Goal: Task Accomplishment & Management: Use online tool/utility

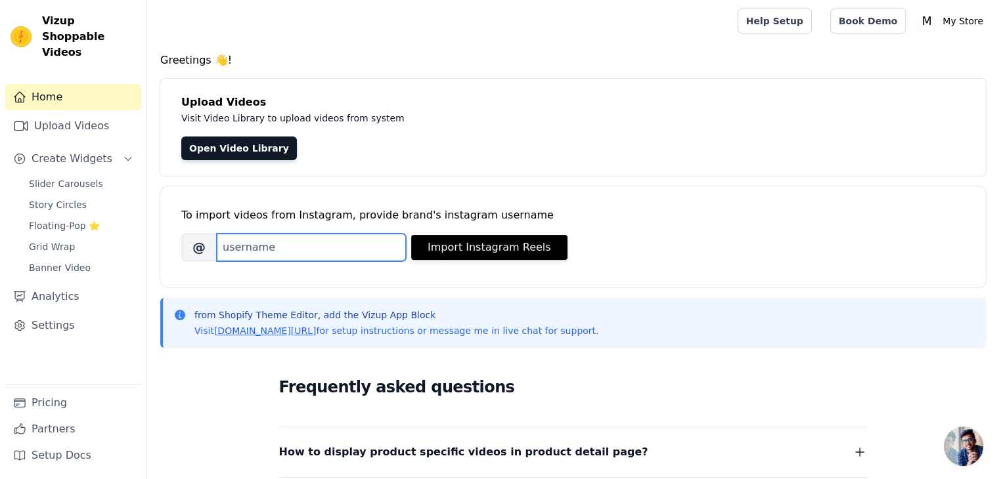
click at [269, 245] on input "Brand's Instagram Username" at bounding box center [311, 248] width 189 height 28
type input "gemistryindia"
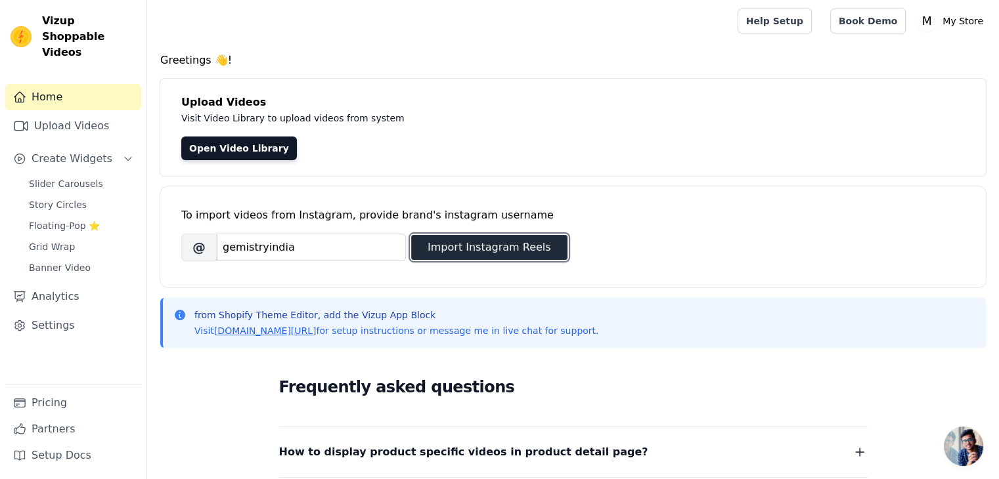
click at [450, 245] on button "Import Instagram Reels" at bounding box center [489, 247] width 156 height 25
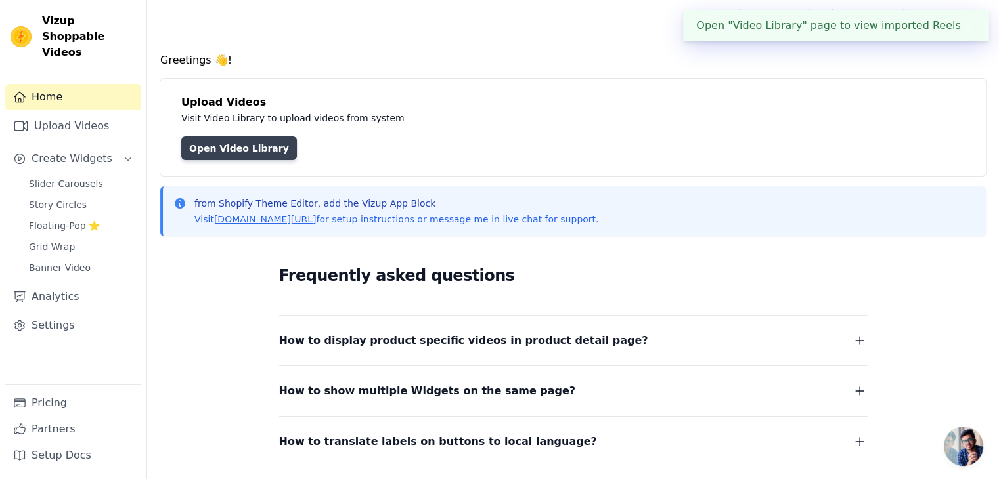
click at [224, 146] on link "Open Video Library" at bounding box center [239, 149] width 116 height 24
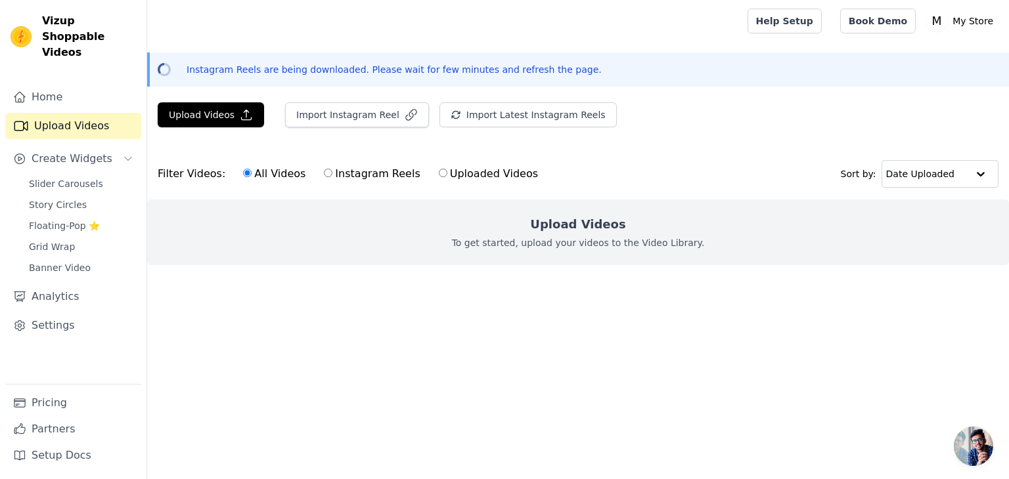
click at [338, 173] on label "Instagram Reels" at bounding box center [371, 173] width 97 height 17
click at [332, 173] on input "Instagram Reels" at bounding box center [328, 173] width 9 height 9
radio input "true"
click at [240, 116] on icon "button" at bounding box center [246, 114] width 13 height 13
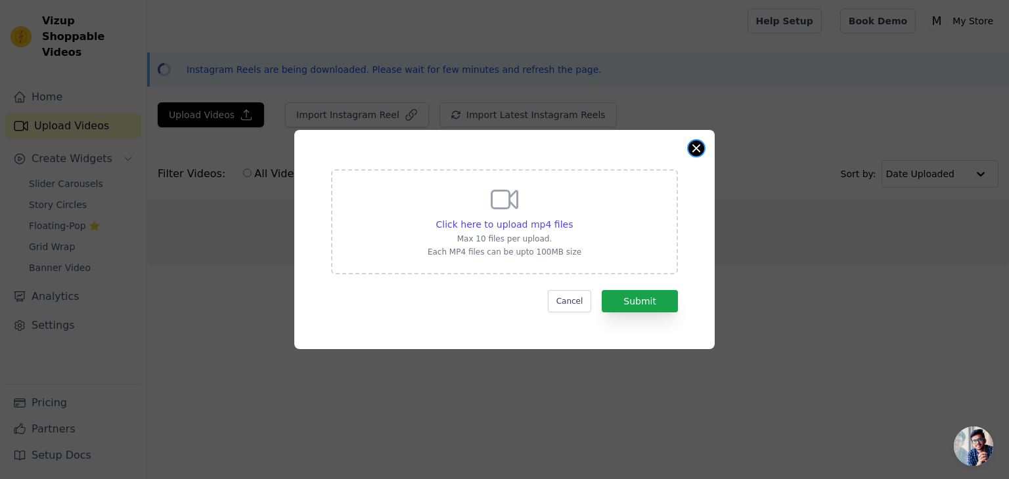
click at [696, 150] on button "Close modal" at bounding box center [696, 149] width 16 height 16
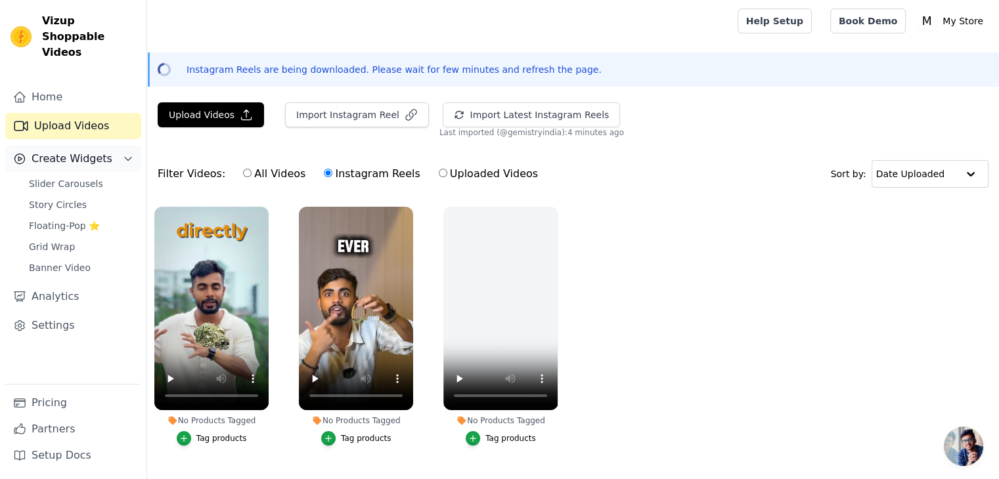
click at [97, 151] on span "Create Widgets" at bounding box center [72, 159] width 81 height 16
click at [85, 151] on span "Create Widgets" at bounding box center [72, 159] width 81 height 16
click at [95, 175] on link "Slider Carousels" at bounding box center [81, 184] width 120 height 18
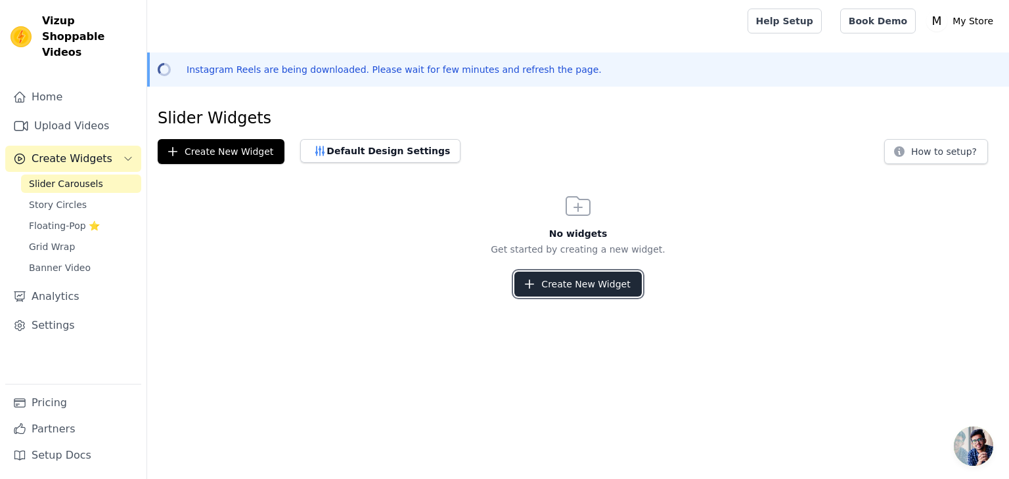
click at [565, 288] on button "Create New Widget" at bounding box center [577, 284] width 127 height 25
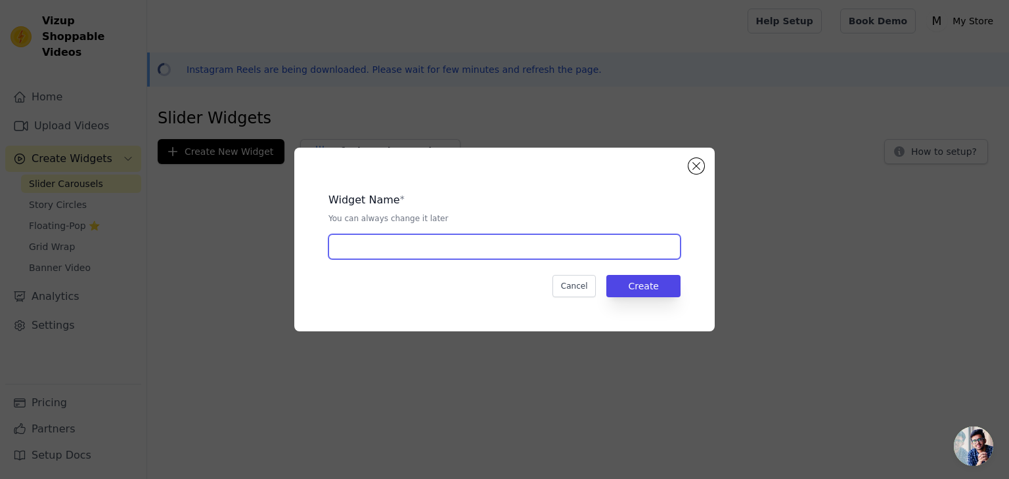
click at [421, 243] on input "text" at bounding box center [504, 246] width 352 height 25
type input "money magnet"
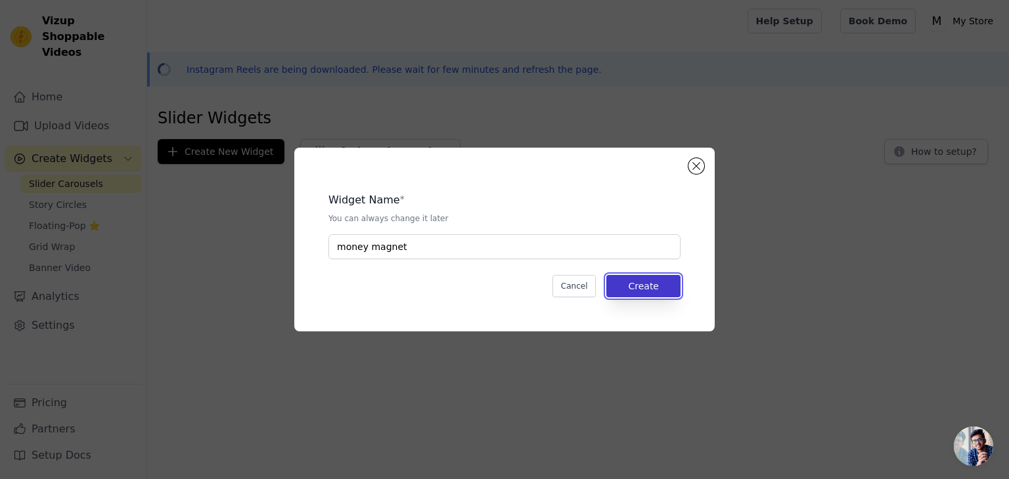
click at [630, 290] on button "Create" at bounding box center [643, 286] width 74 height 22
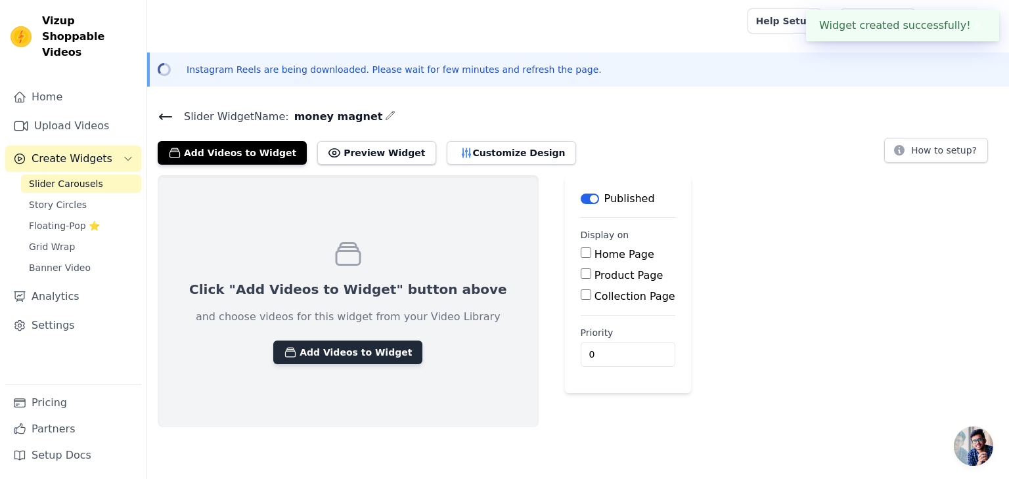
click at [375, 353] on button "Add Videos to Widget" at bounding box center [347, 353] width 149 height 24
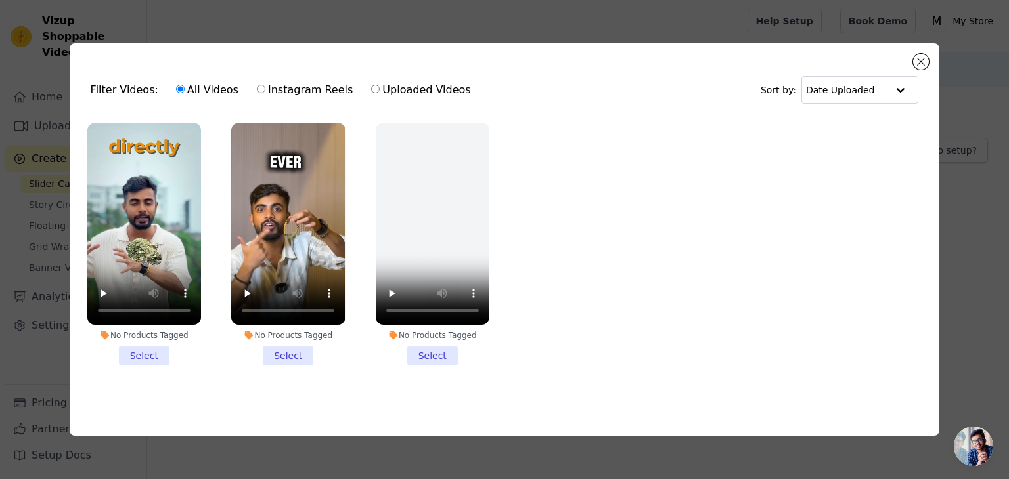
click at [141, 355] on li "No Products Tagged Select" at bounding box center [144, 244] width 114 height 243
click at [0, 0] on input "No Products Tagged Select" at bounding box center [0, 0] width 0 height 0
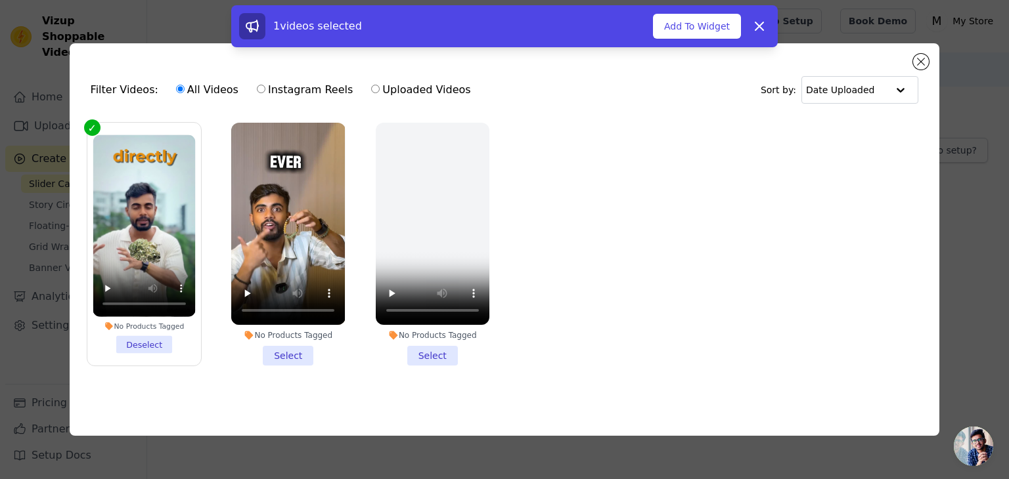
click at [301, 357] on li "No Products Tagged Select" at bounding box center [288, 244] width 114 height 243
click at [0, 0] on input "No Products Tagged Select" at bounding box center [0, 0] width 0 height 0
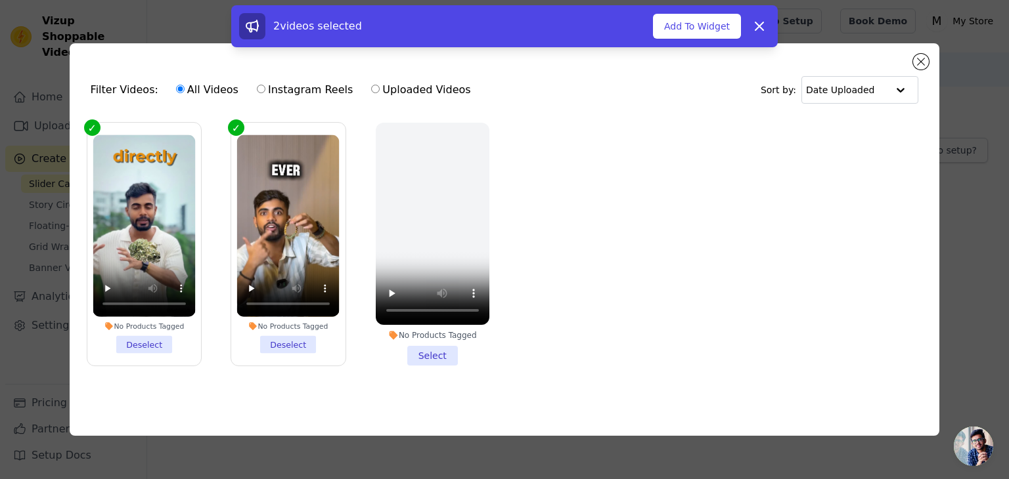
click at [422, 359] on li "No Products Tagged Select" at bounding box center [433, 244] width 114 height 243
click at [0, 0] on input "No Products Tagged Select" at bounding box center [0, 0] width 0 height 0
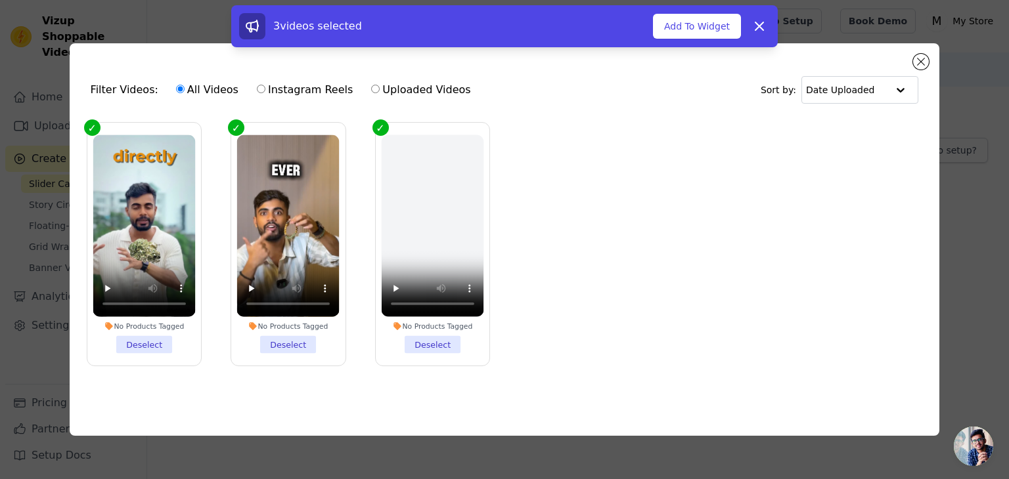
click at [382, 122] on label "No Products Tagged Deselect" at bounding box center [432, 244] width 115 height 244
click at [0, 0] on input "No Products Tagged Deselect" at bounding box center [0, 0] width 0 height 0
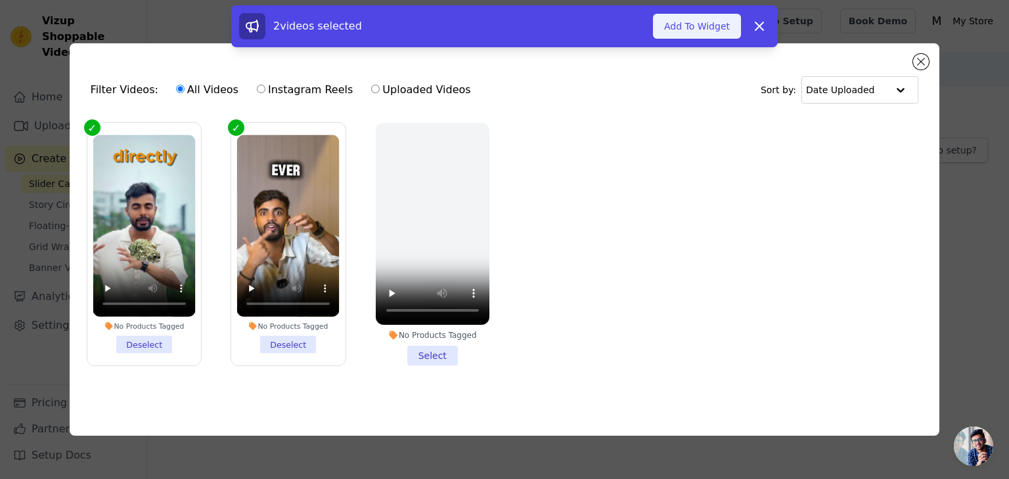
click at [697, 24] on button "Add To Widget" at bounding box center [697, 26] width 88 height 25
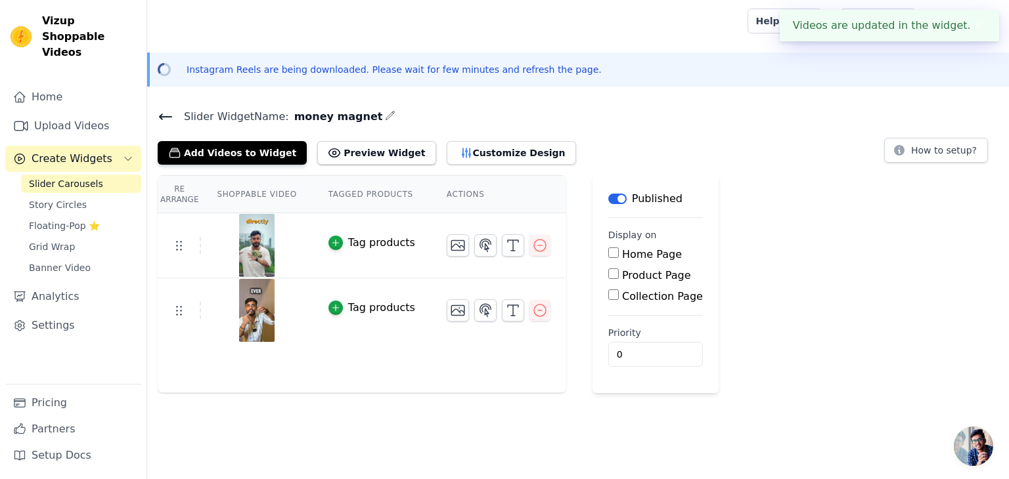
click at [608, 274] on input "Product Page" at bounding box center [613, 274] width 11 height 11
checkbox input "true"
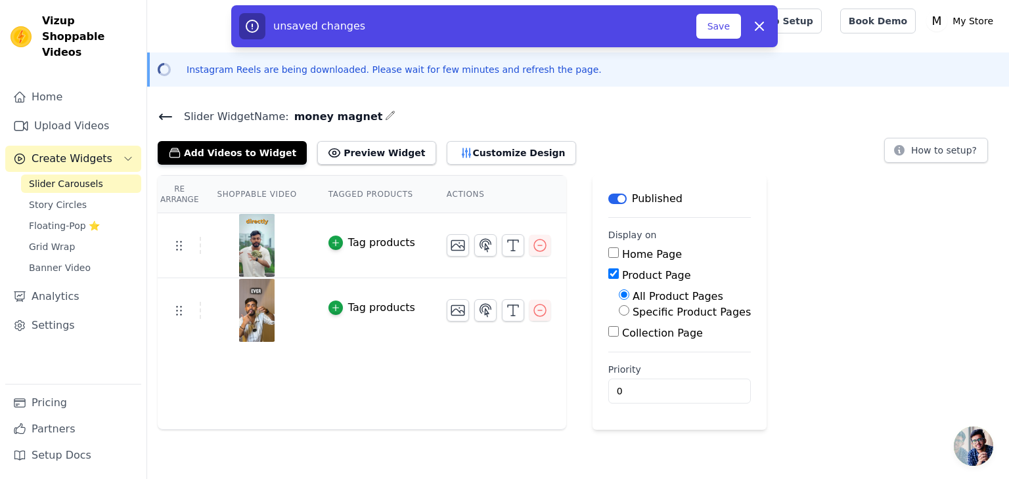
click at [619, 313] on input "Specific Product Pages" at bounding box center [624, 310] width 11 height 11
radio input "true"
click at [621, 344] on button "Select Products" at bounding box center [663, 342] width 88 height 22
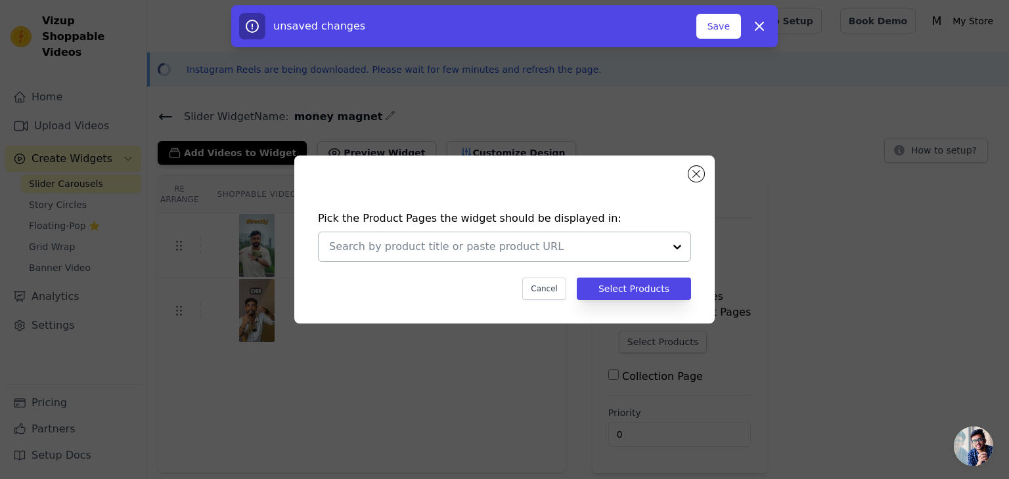
drag, startPoint x: 385, startPoint y: 255, endPoint x: 385, endPoint y: 248, distance: 7.2
click at [385, 255] on div at bounding box center [496, 246] width 335 height 29
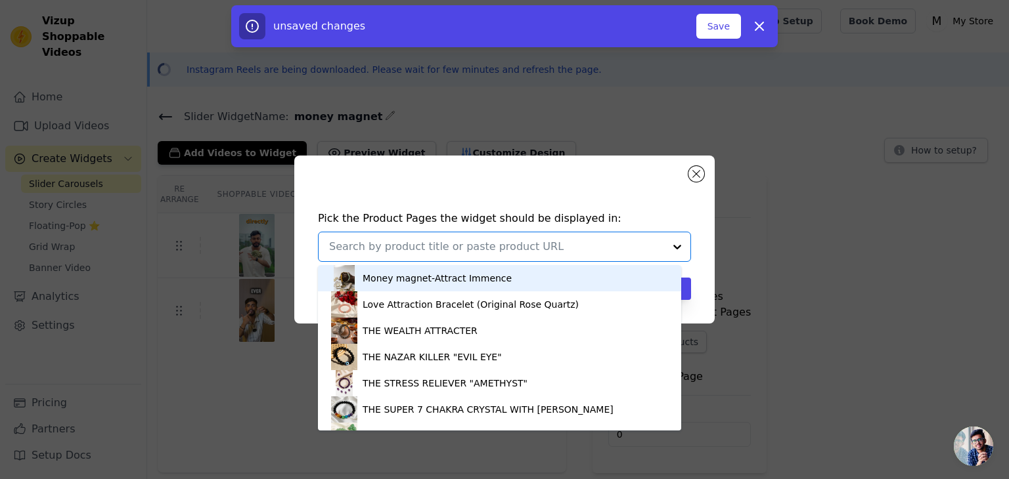
paste input "https://gemistryindia.com/products/the-gemistry-super-money-magnet-combo?varian…"
type input "https://gemistryindia.com/products/the-gemistry-super-money-magnet-combo?varian…"
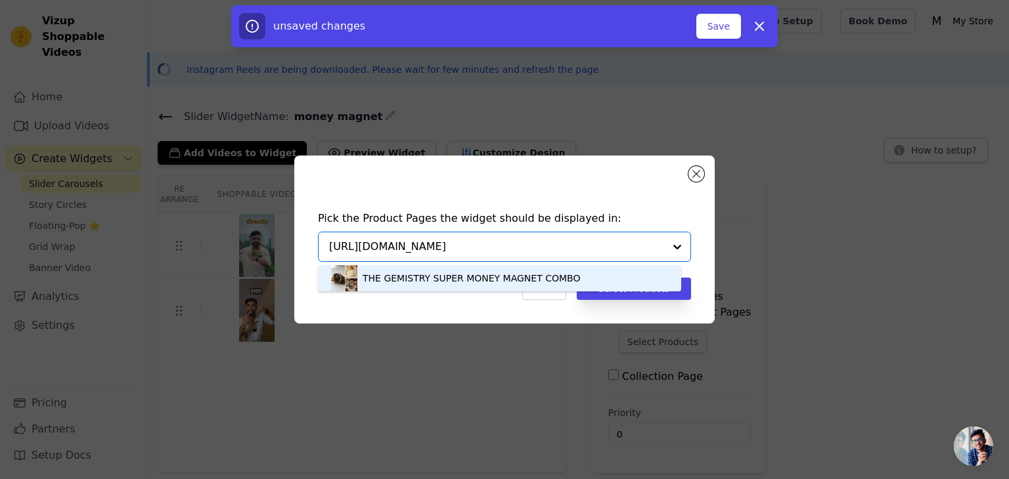
click at [565, 274] on div "THE GEMISTRY SUPER MONEY MAGNET COMBO" at bounding box center [499, 278] width 337 height 26
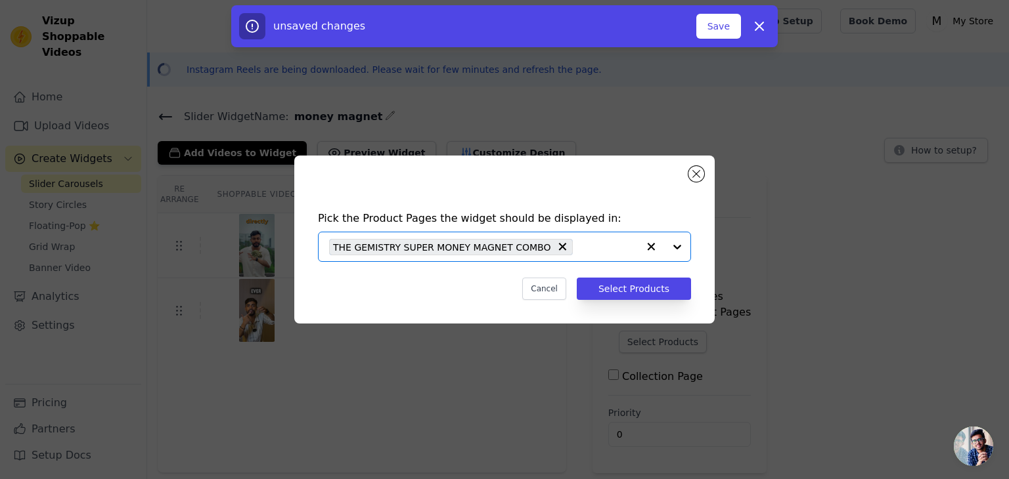
click at [582, 246] on input "text" at bounding box center [608, 247] width 58 height 16
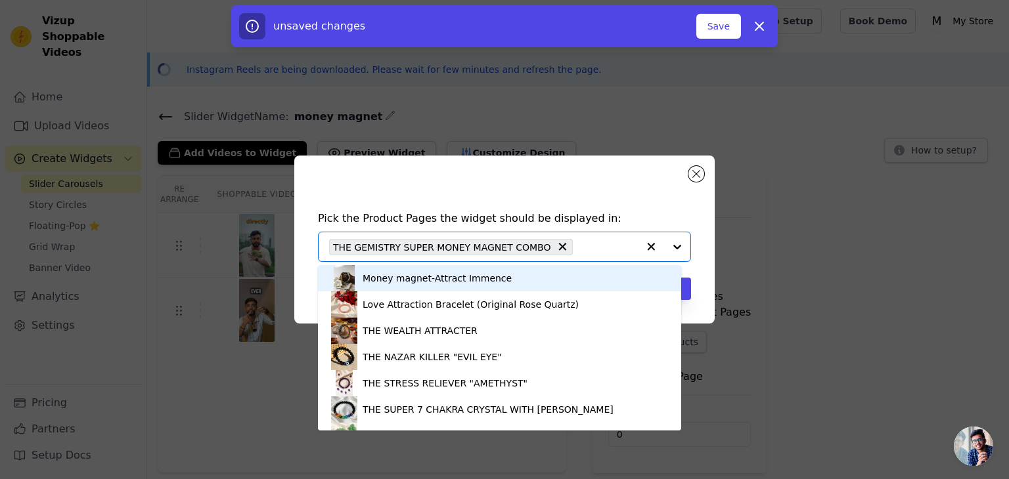
paste input "https://gemistryindia.com/products/money-magnet?variant=45921361494174"
type input "https://gemistryindia.com/products/money-magnet?variant=45921361494174"
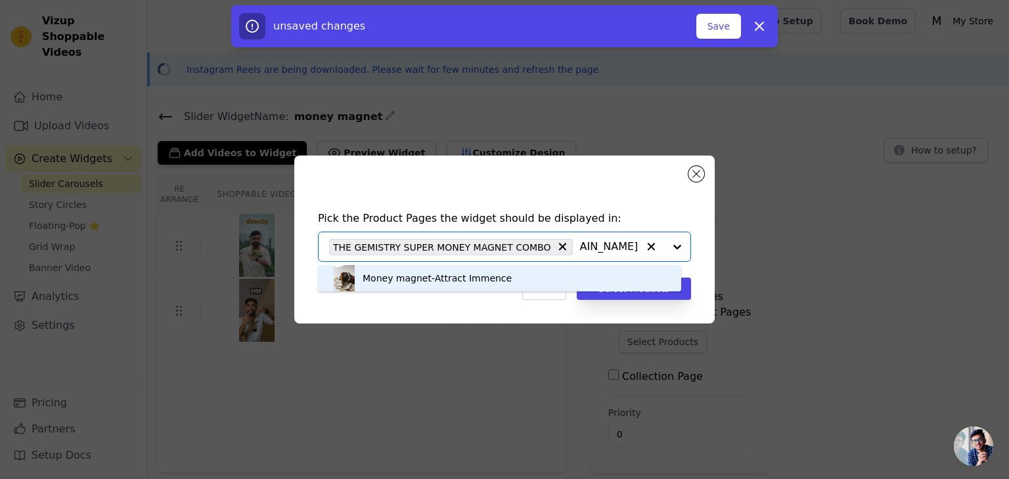
click at [465, 279] on div "Money magnet-Attract Immence" at bounding box center [436, 278] width 149 height 13
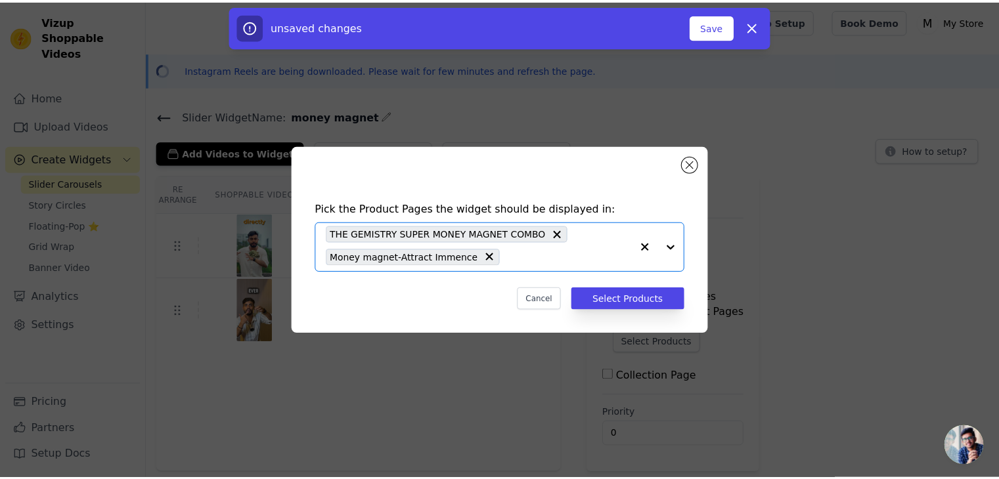
scroll to position [0, 0]
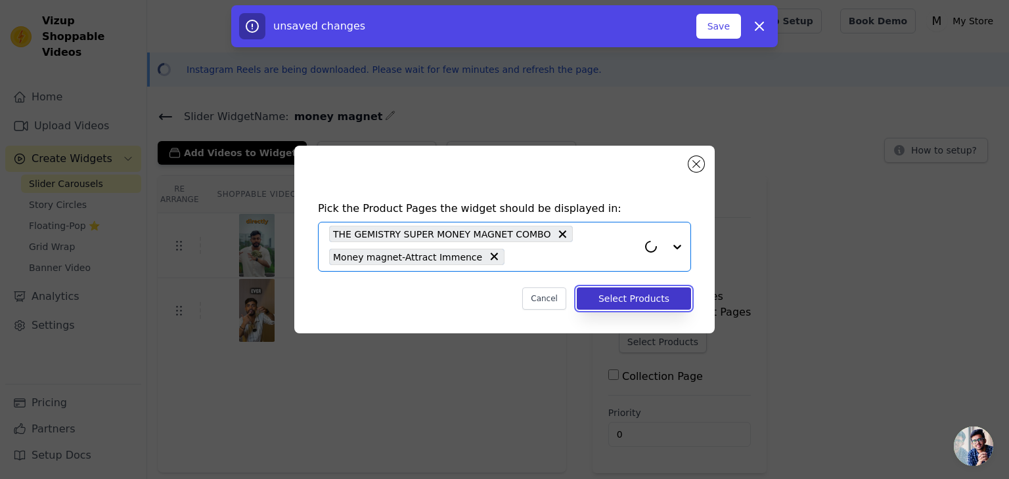
click at [620, 306] on button "Select Products" at bounding box center [634, 299] width 114 height 22
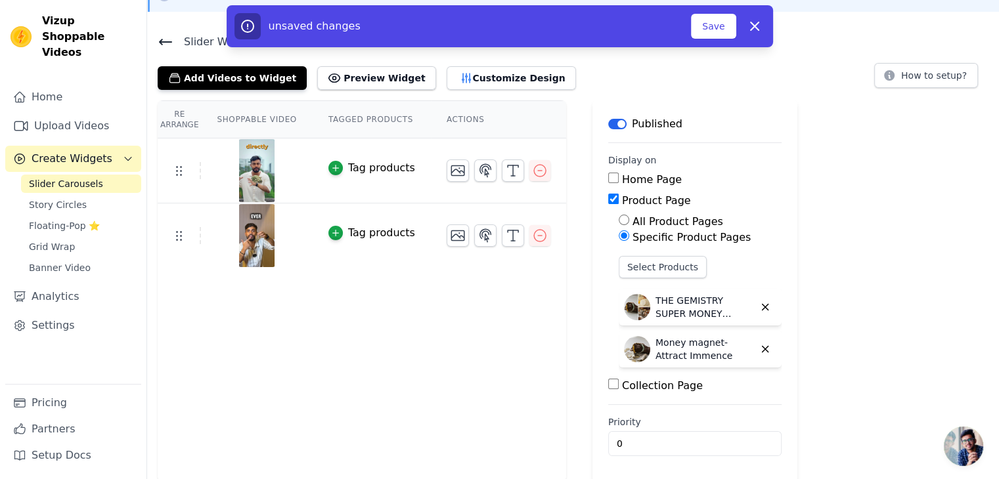
scroll to position [76, 0]
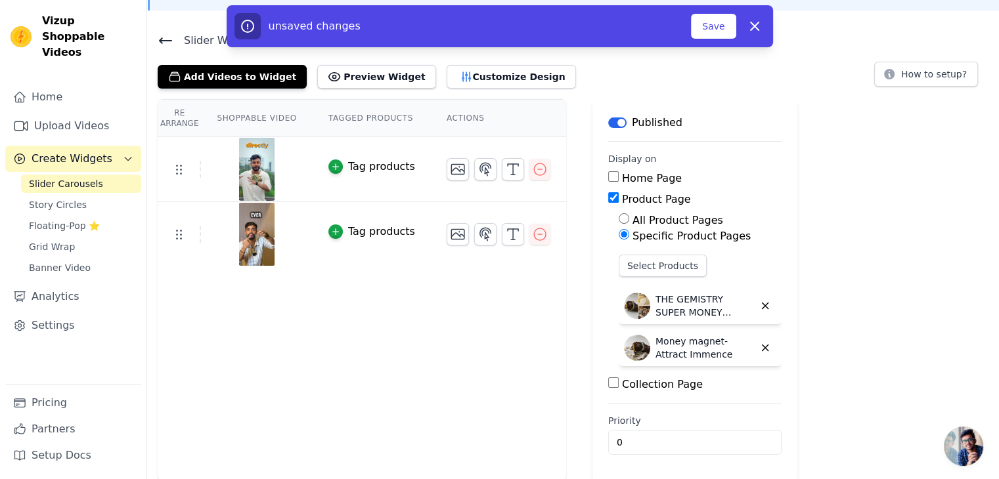
click at [608, 383] on input "Collection Page" at bounding box center [613, 383] width 11 height 11
click at [608, 382] on input "Collection Page" at bounding box center [613, 383] width 11 height 11
checkbox input "false"
click at [707, 32] on button "Save" at bounding box center [713, 26] width 45 height 25
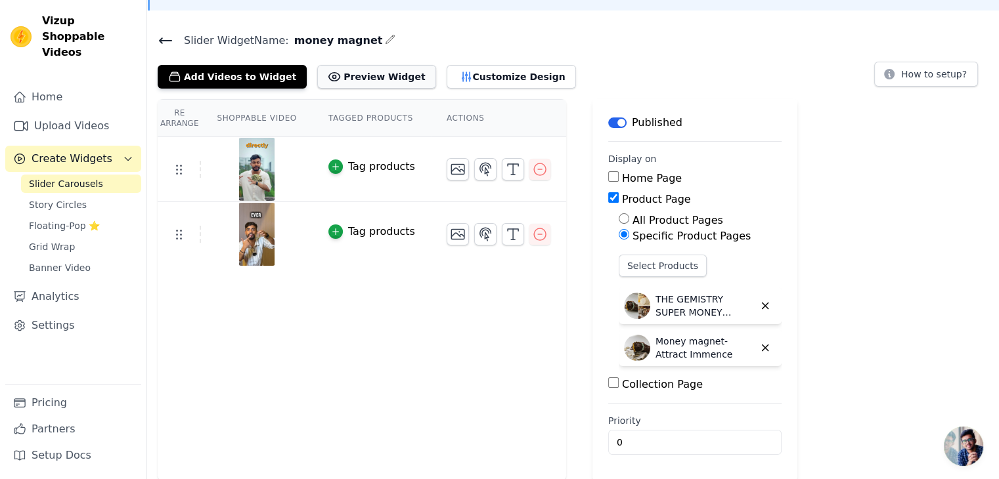
click at [355, 78] on button "Preview Widget" at bounding box center [376, 77] width 118 height 24
click at [165, 32] on main "Slider Widget Name: money magnet Add Videos to Widget Preview Widget Customize …" at bounding box center [573, 251] width 852 height 460
click at [165, 38] on icon at bounding box center [166, 41] width 16 height 16
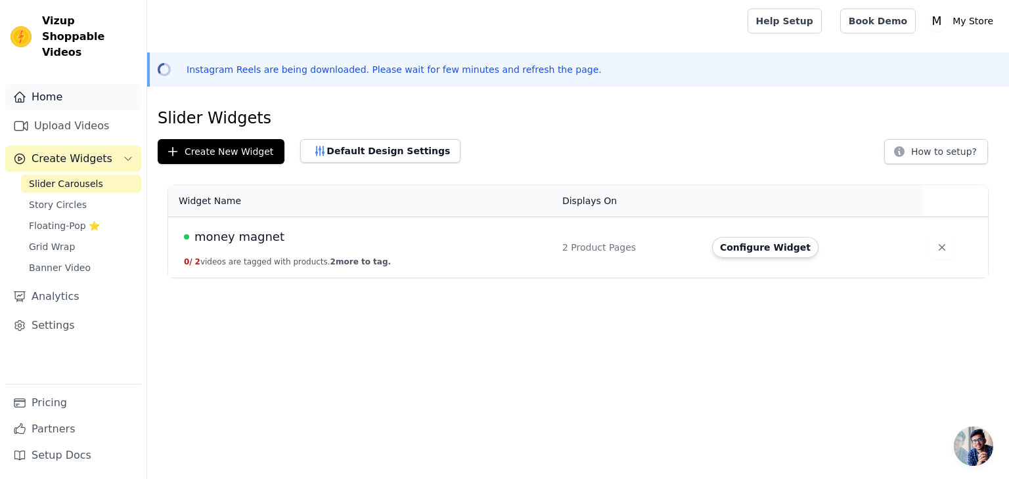
click at [71, 85] on link "Home" at bounding box center [73, 97] width 136 height 26
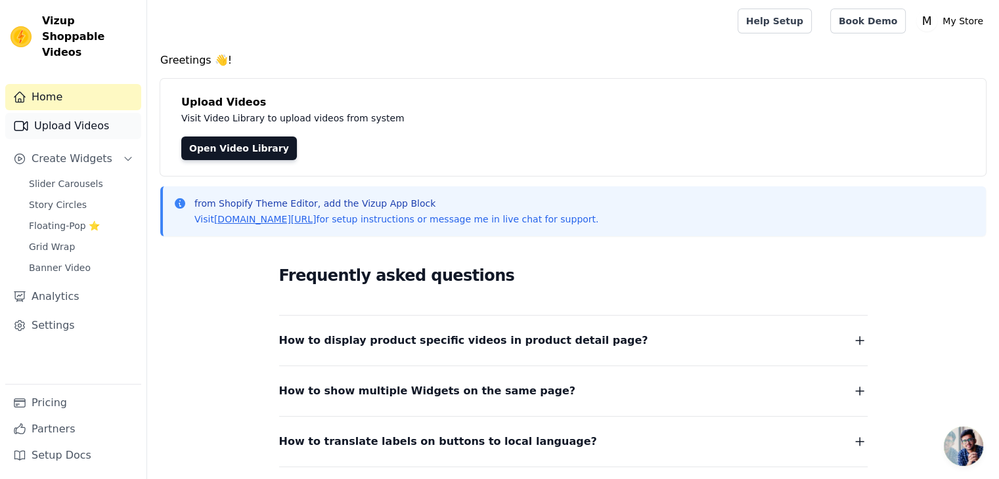
click at [92, 113] on link "Upload Videos" at bounding box center [73, 126] width 136 height 26
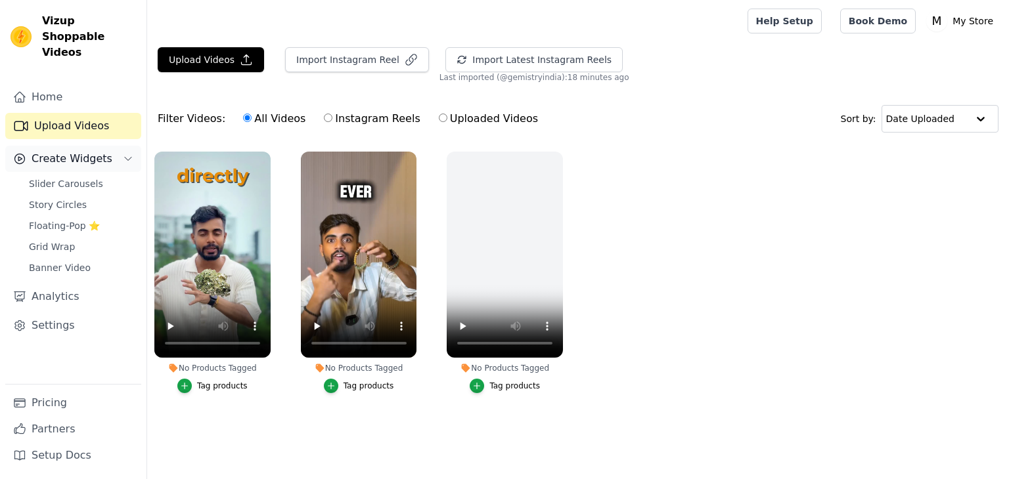
click at [85, 151] on span "Create Widgets" at bounding box center [72, 159] width 81 height 16
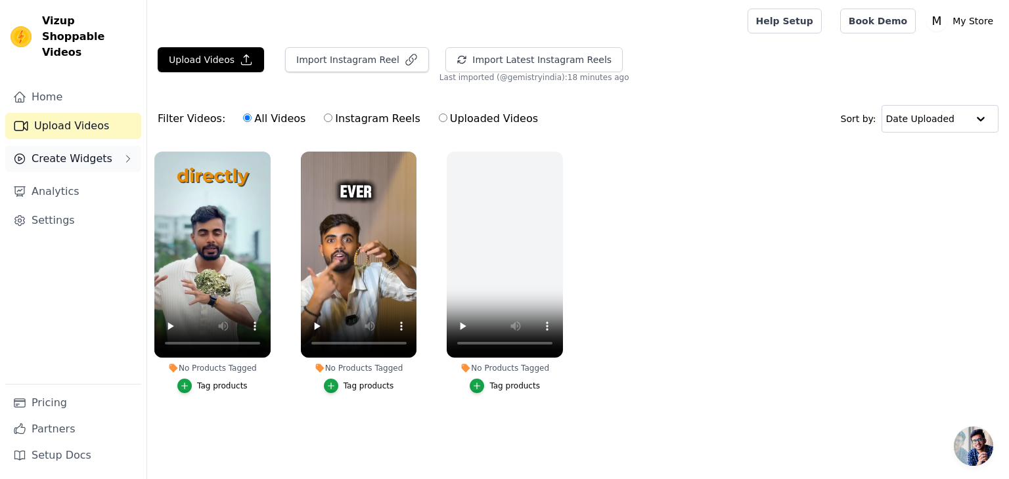
click at [84, 151] on span "Create Widgets" at bounding box center [72, 159] width 81 height 16
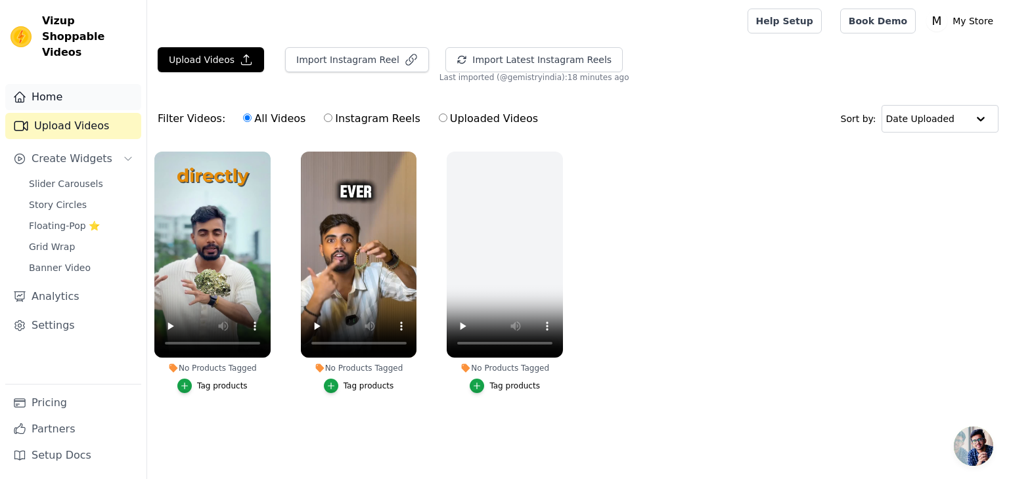
click at [120, 84] on link "Home" at bounding box center [73, 97] width 136 height 26
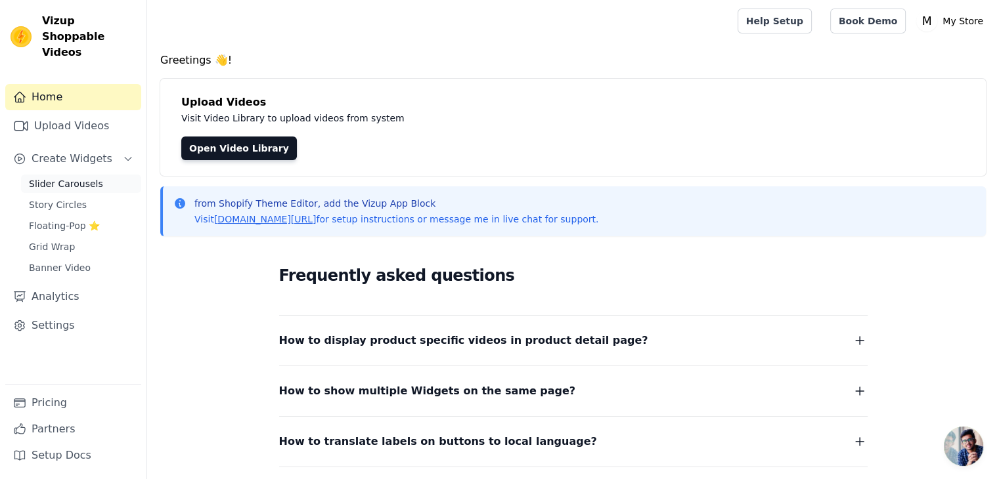
click at [79, 177] on span "Slider Carousels" at bounding box center [66, 183] width 74 height 13
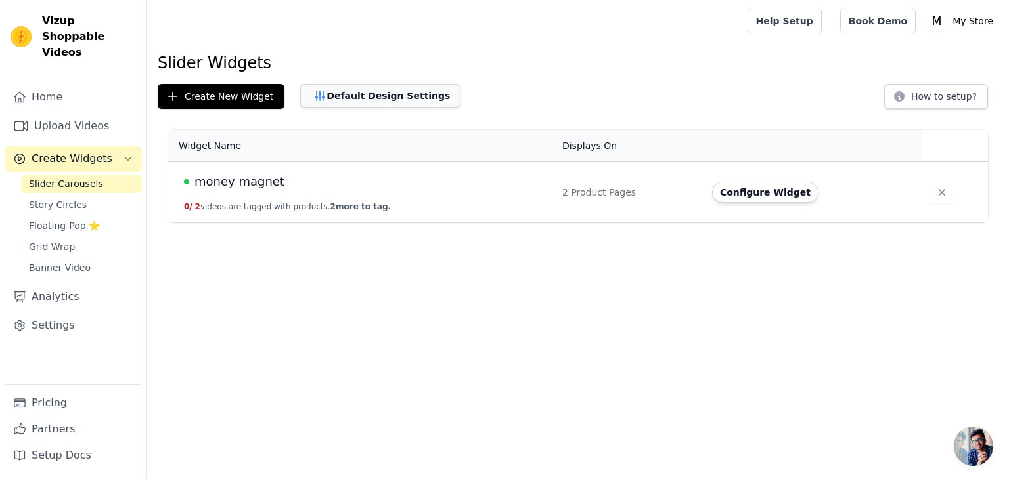
click at [351, 100] on button "Default Design Settings" at bounding box center [380, 96] width 160 height 24
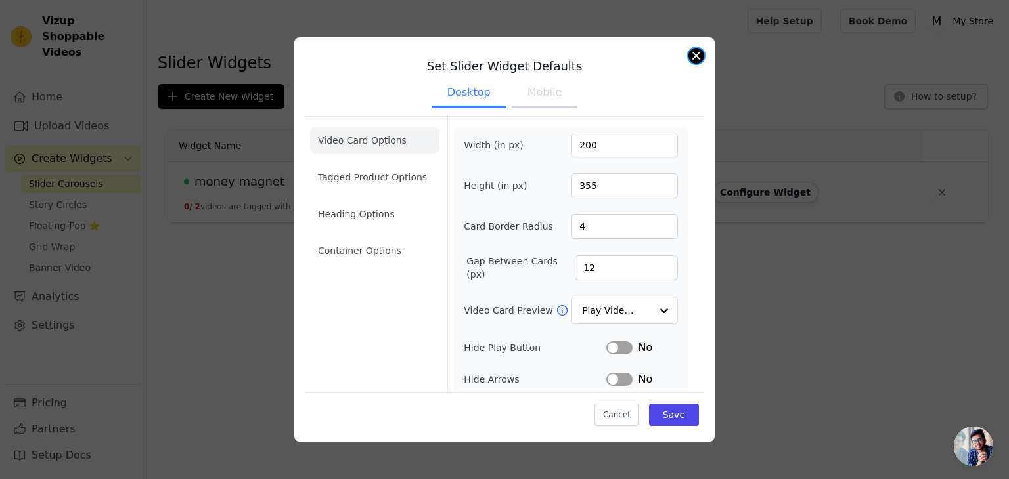
click at [693, 61] on button "Close modal" at bounding box center [696, 56] width 16 height 16
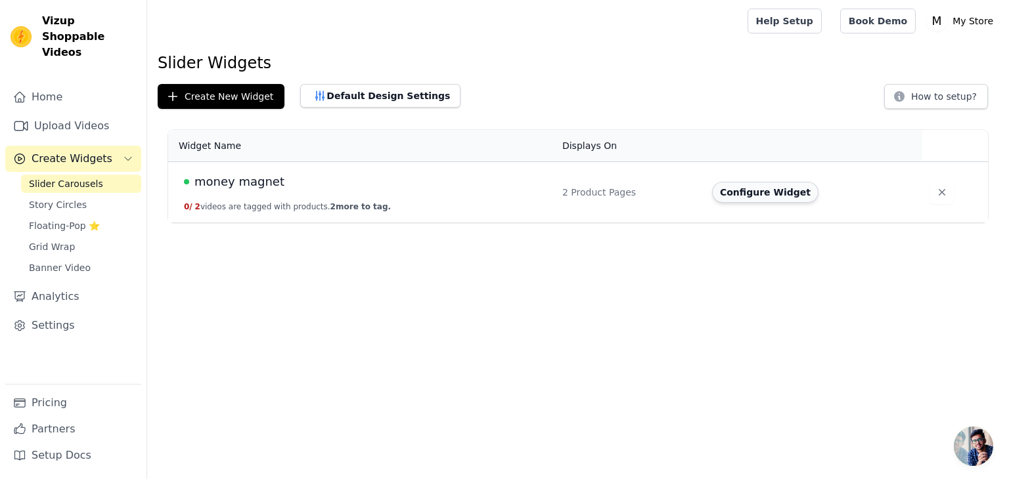
click at [757, 192] on button "Configure Widget" at bounding box center [765, 192] width 106 height 21
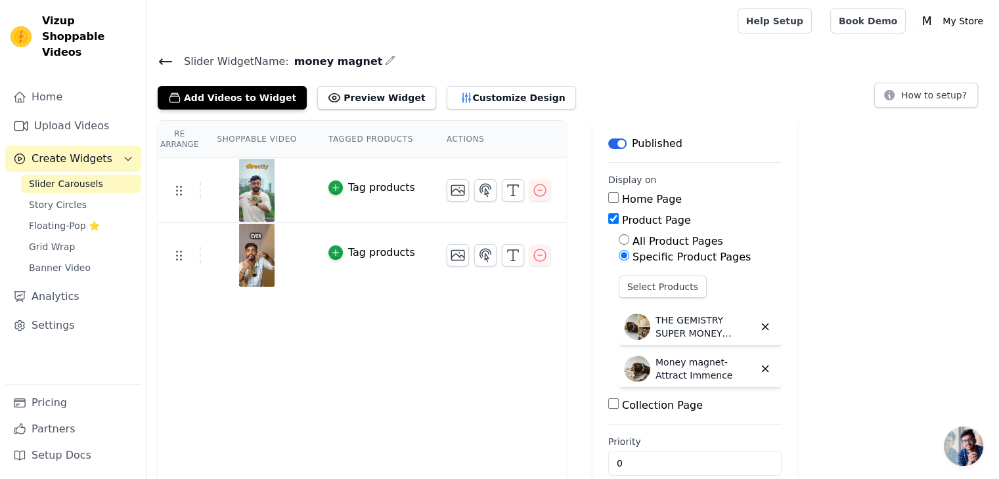
scroll to position [21, 0]
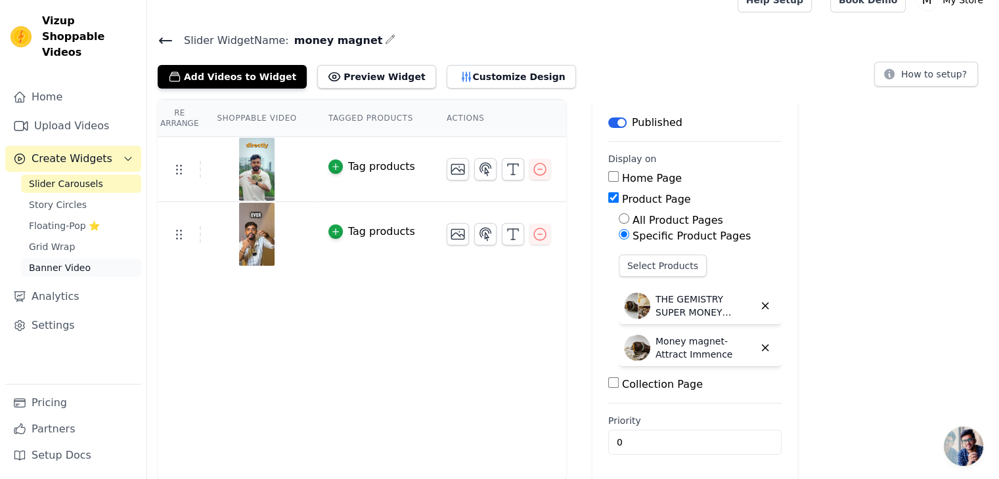
click at [69, 261] on span "Banner Video" at bounding box center [60, 267] width 62 height 13
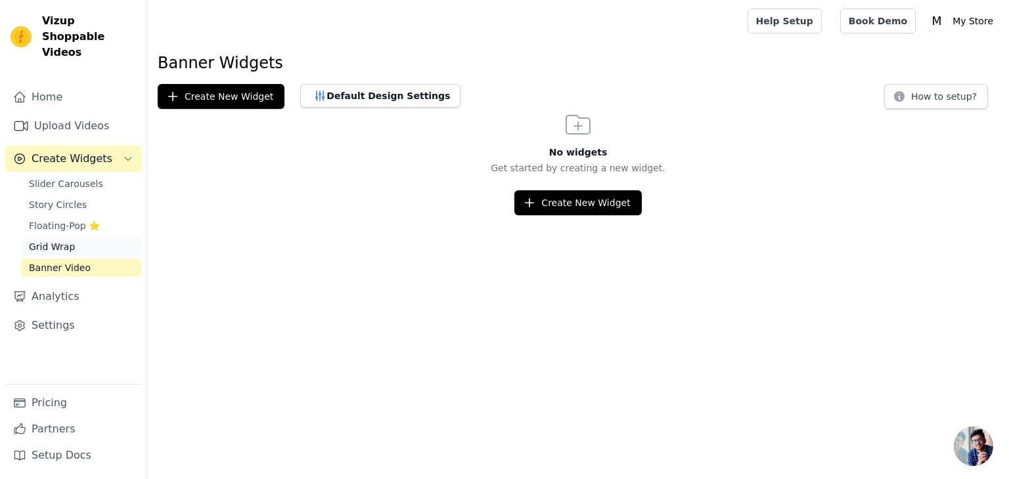
click at [55, 240] on span "Grid Wrap" at bounding box center [52, 246] width 46 height 13
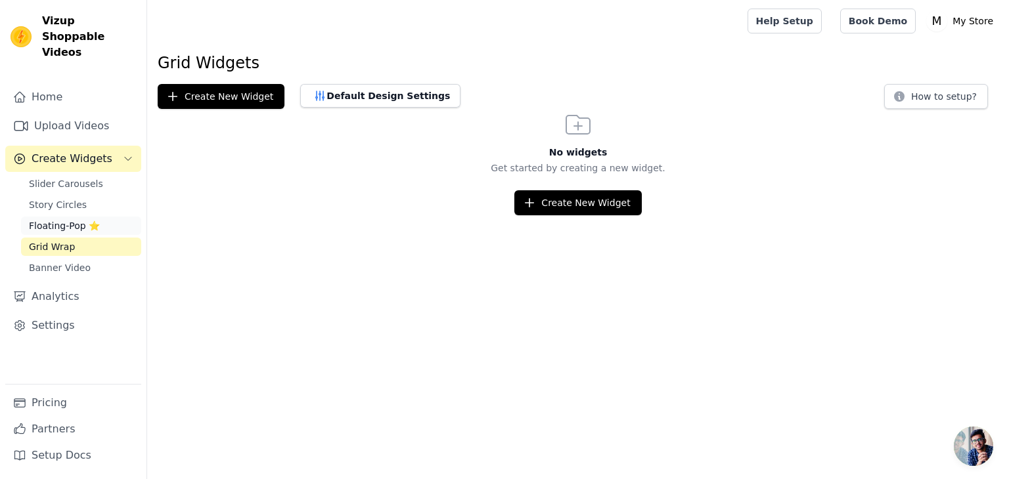
click at [53, 219] on span "Floating-Pop ⭐" at bounding box center [64, 225] width 71 height 13
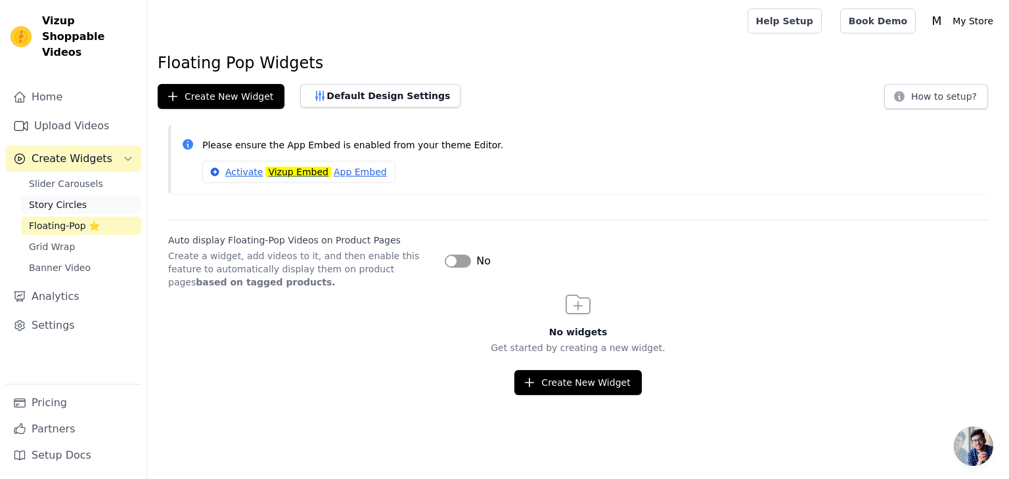
click at [69, 198] on span "Story Circles" at bounding box center [58, 204] width 58 height 13
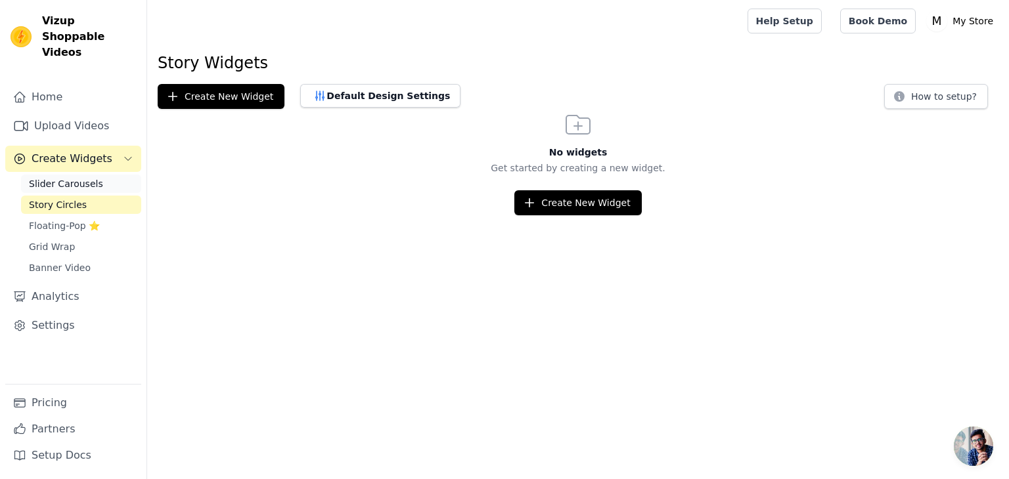
click at [76, 177] on span "Slider Carousels" at bounding box center [66, 183] width 74 height 13
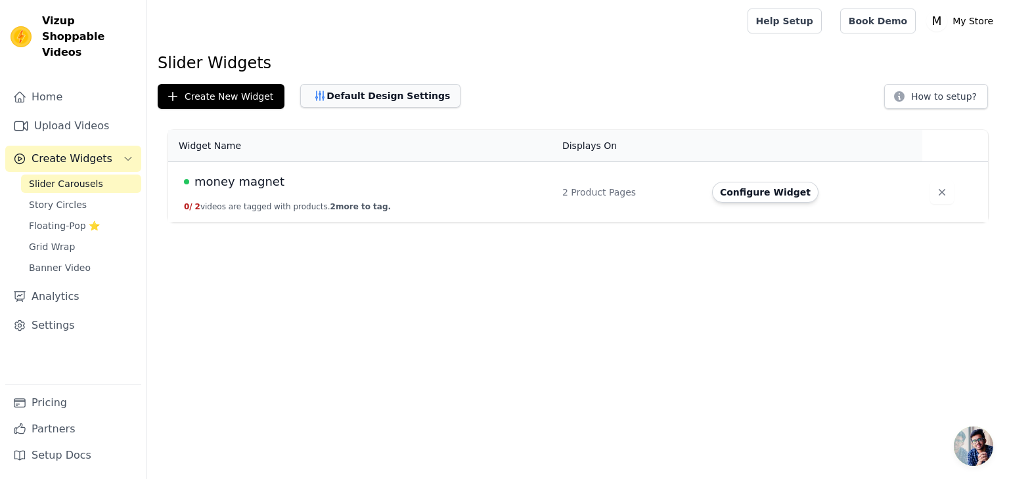
click at [384, 100] on button "Default Design Settings" at bounding box center [380, 96] width 160 height 24
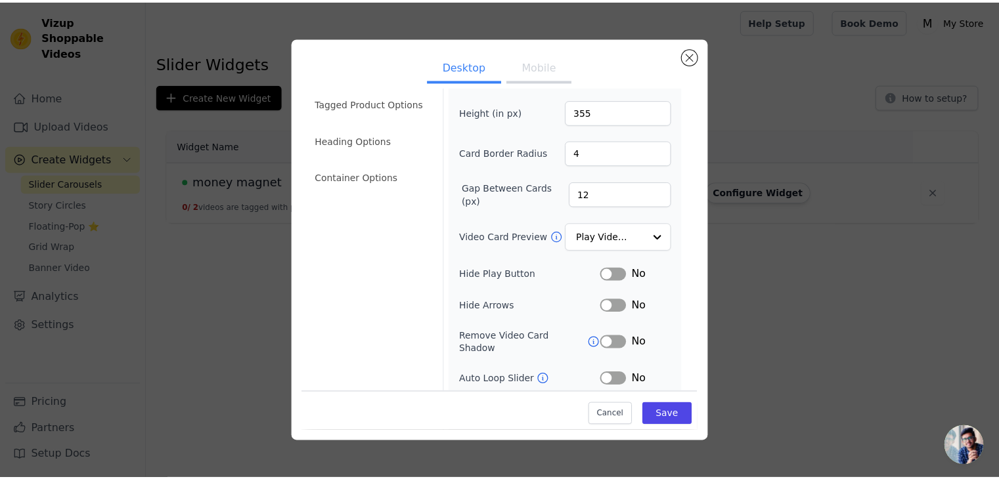
scroll to position [129, 0]
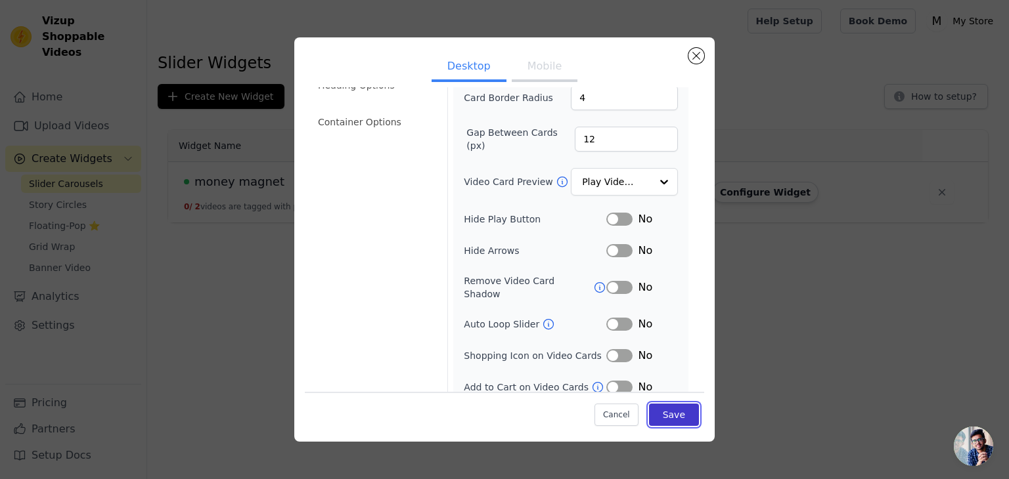
click at [680, 416] on button "Save" at bounding box center [674, 415] width 50 height 22
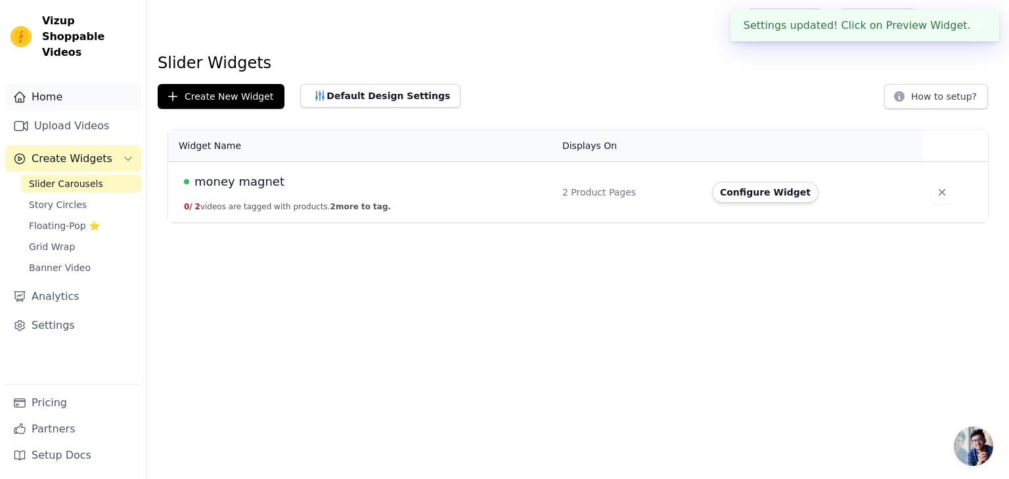
click at [39, 84] on link "Home" at bounding box center [73, 97] width 136 height 26
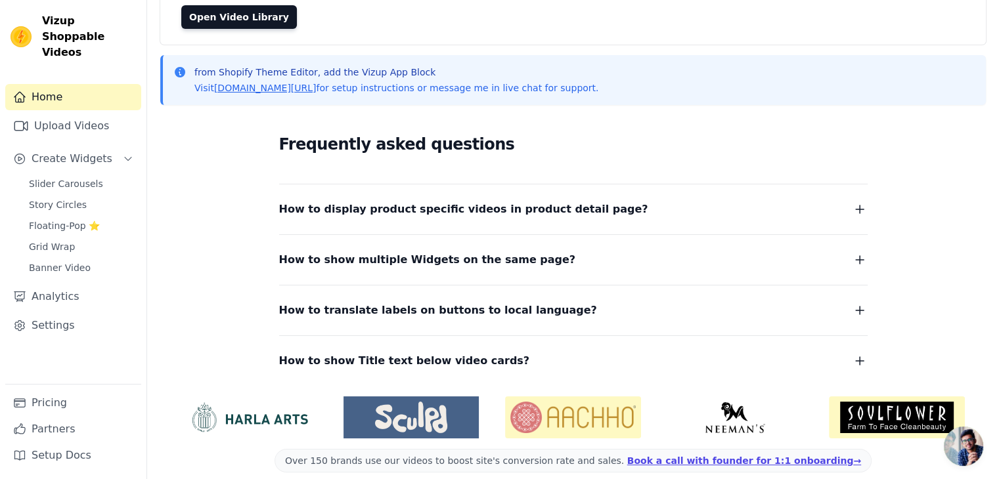
scroll to position [145, 0]
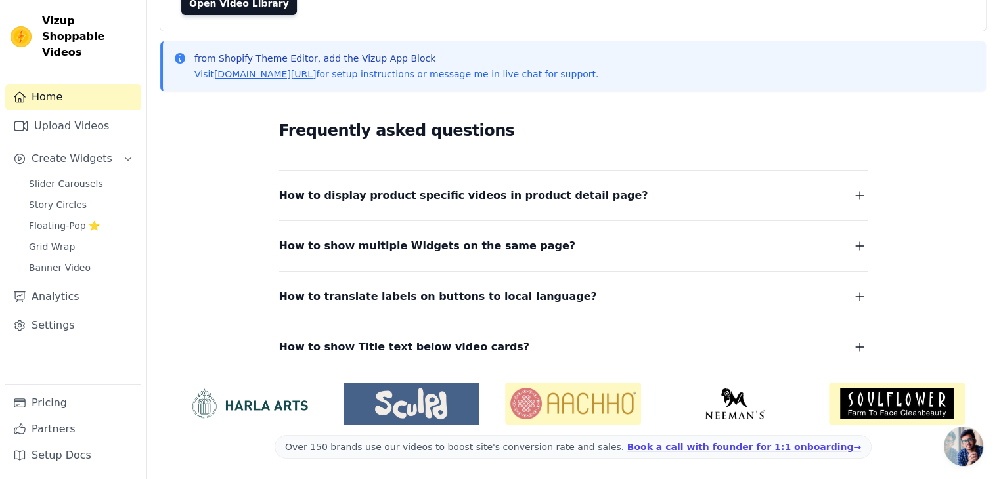
click at [483, 198] on span "How to display product specific videos in product detail page?" at bounding box center [463, 196] width 369 height 18
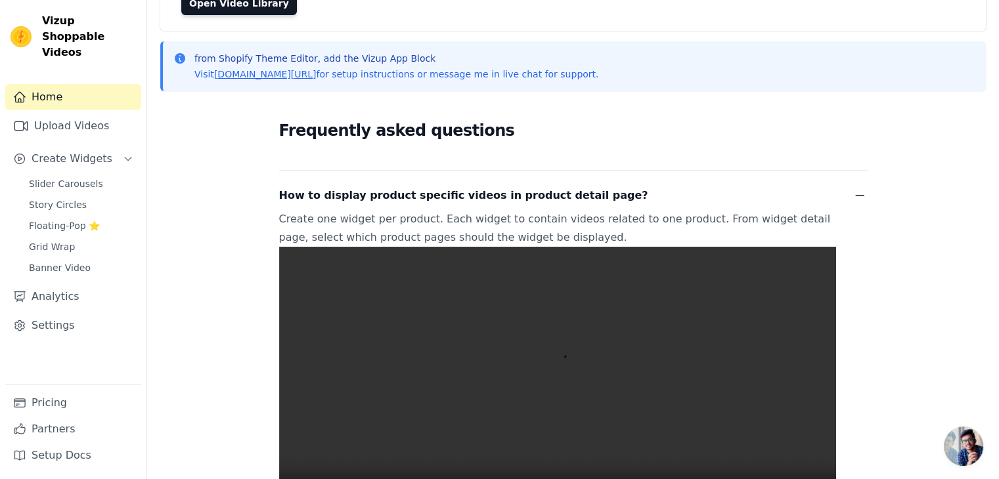
scroll to position [342, 0]
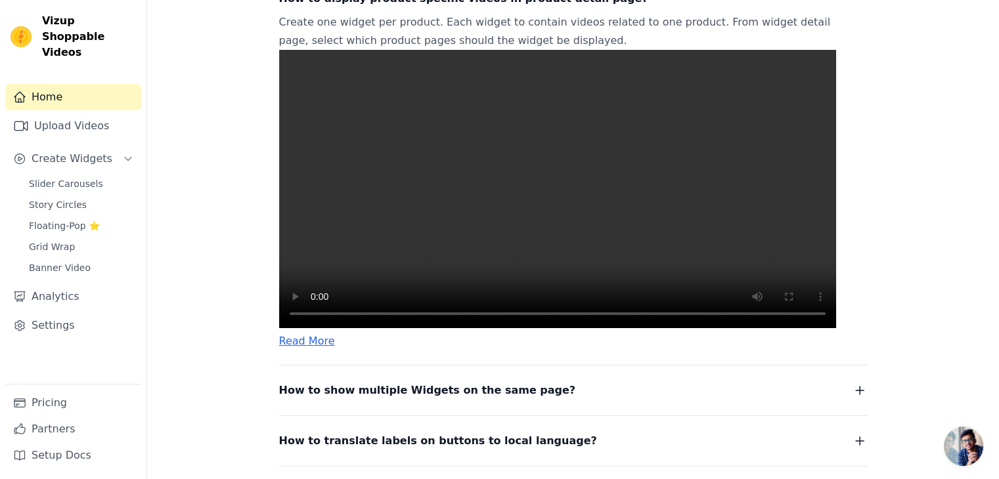
click at [661, 276] on video at bounding box center [557, 189] width 557 height 278
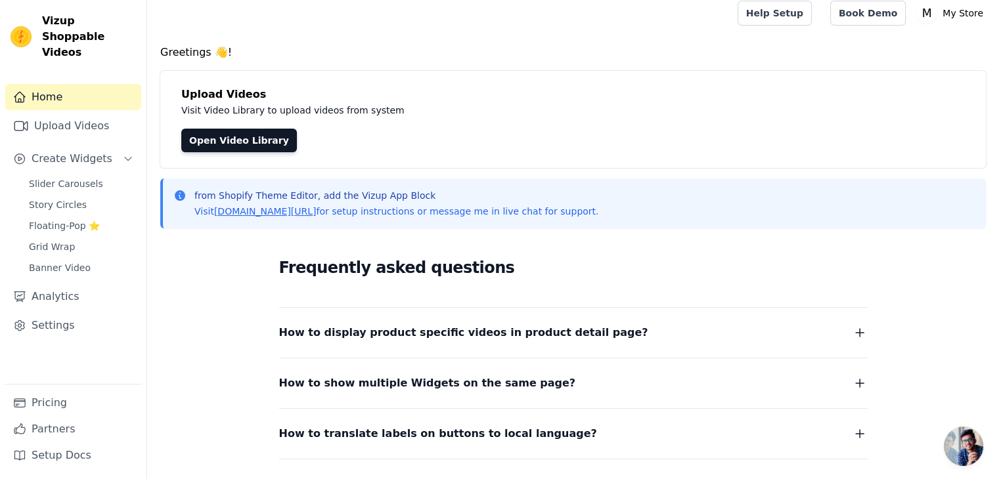
scroll to position [0, 0]
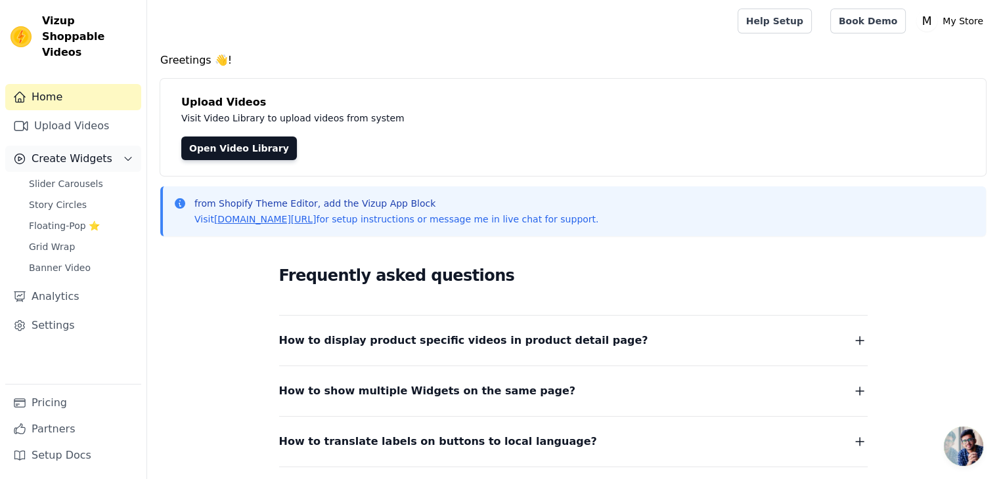
click at [87, 151] on span "Create Widgets" at bounding box center [72, 159] width 81 height 16
click at [75, 177] on span "Slider Carousels" at bounding box center [66, 183] width 74 height 13
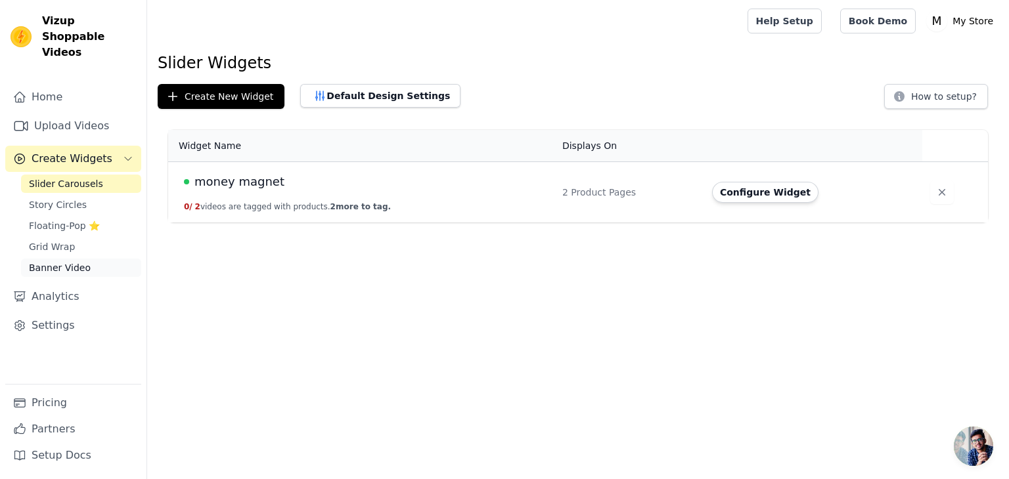
click at [60, 261] on span "Banner Video" at bounding box center [60, 267] width 62 height 13
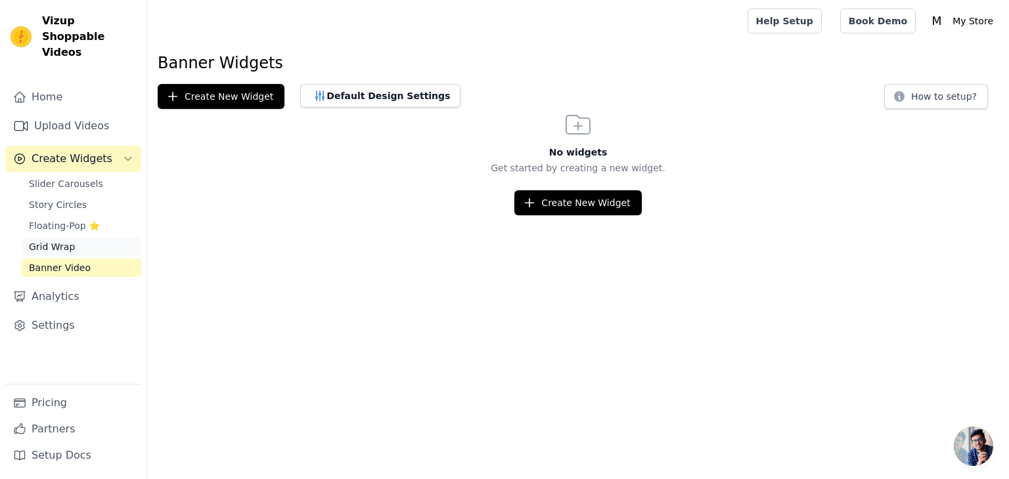
click at [60, 240] on span "Grid Wrap" at bounding box center [52, 246] width 46 height 13
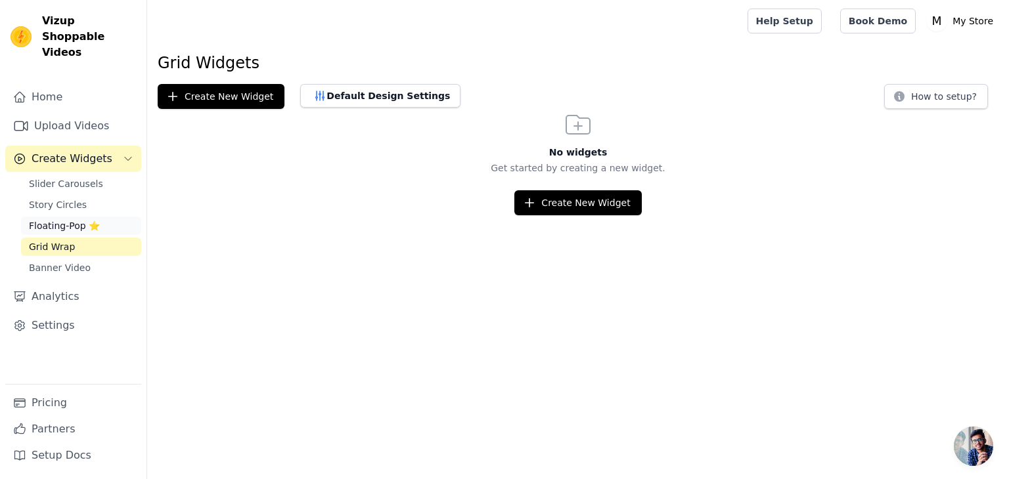
click at [66, 219] on span "Floating-Pop ⭐" at bounding box center [64, 225] width 71 height 13
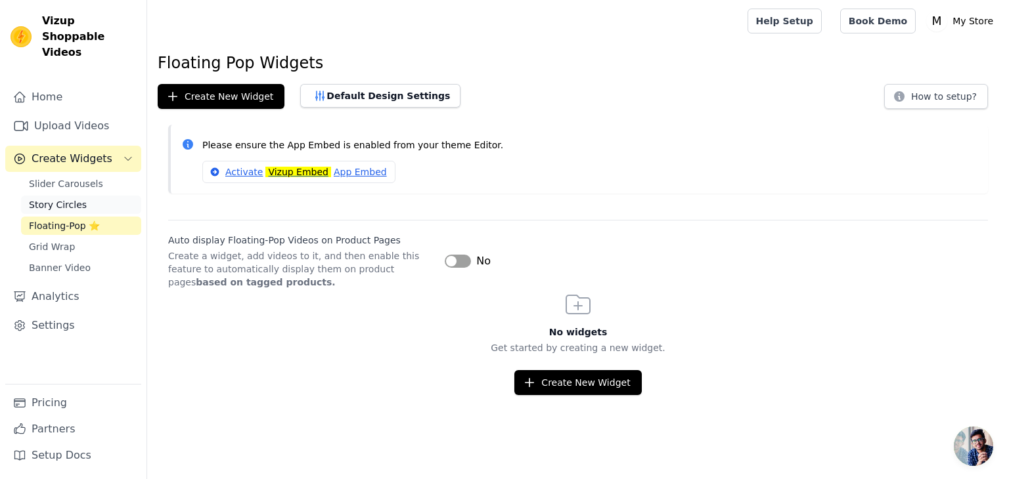
click at [71, 198] on span "Story Circles" at bounding box center [58, 204] width 58 height 13
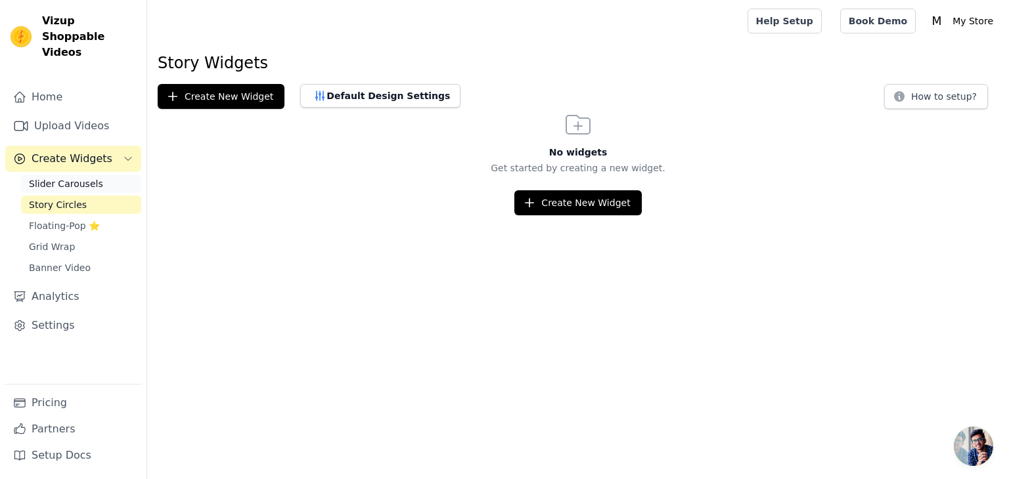
click at [75, 177] on span "Slider Carousels" at bounding box center [66, 183] width 74 height 13
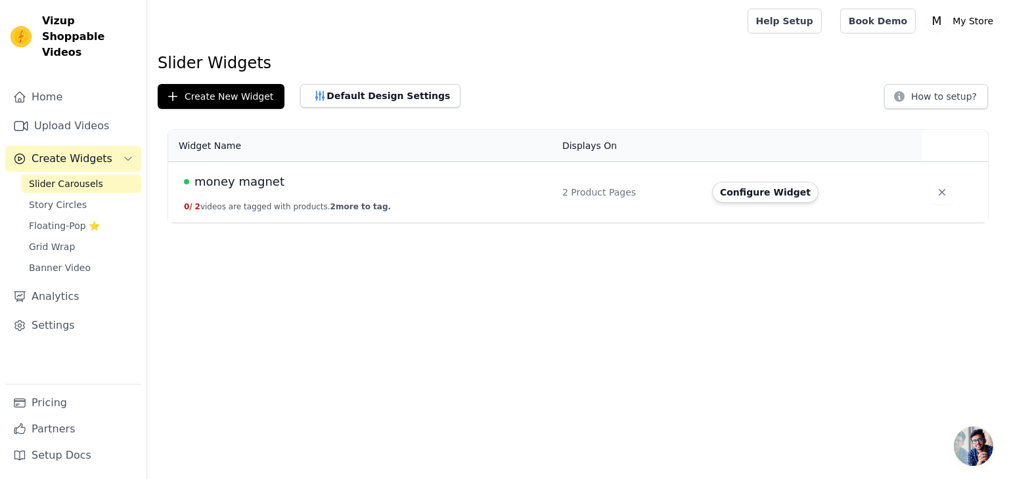
click at [294, 192] on td "money magnet 0 / 2 videos are tagged with products. 2 more to tag." at bounding box center [361, 192] width 386 height 61
click at [265, 202] on button "0 / 2 videos are tagged with products. 2 more to tag." at bounding box center [287, 207] width 207 height 11
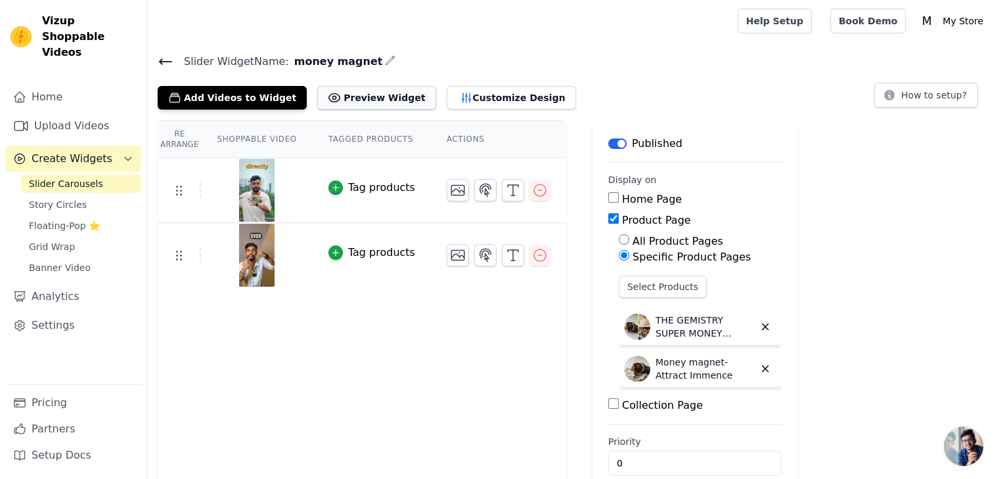
click at [328, 95] on icon at bounding box center [334, 97] width 13 height 13
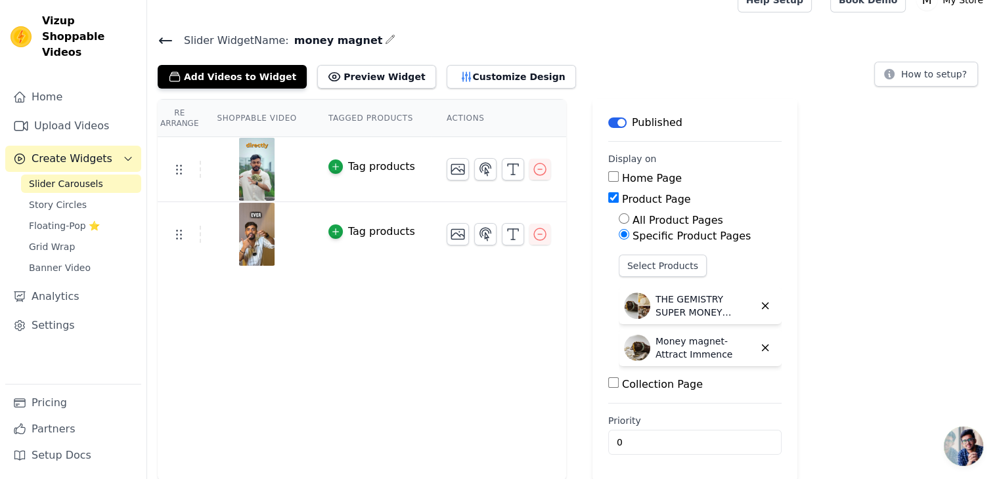
click at [158, 38] on icon at bounding box center [166, 41] width 16 height 16
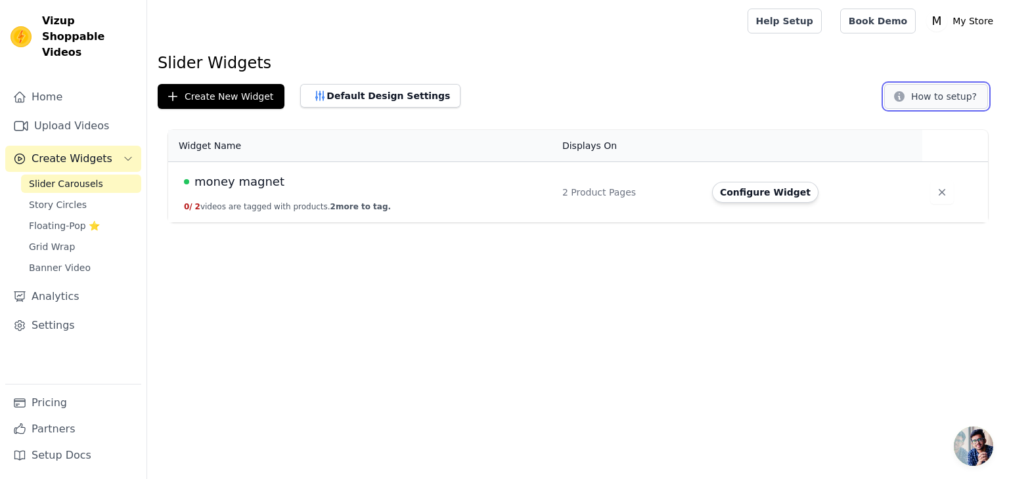
click at [955, 97] on button "How to setup?" at bounding box center [936, 96] width 104 height 25
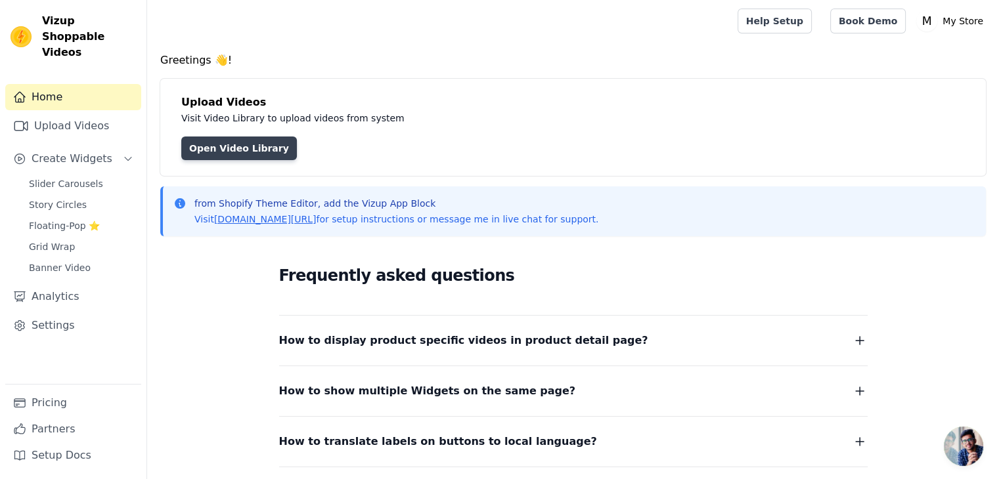
click at [206, 148] on link "Open Video Library" at bounding box center [239, 149] width 116 height 24
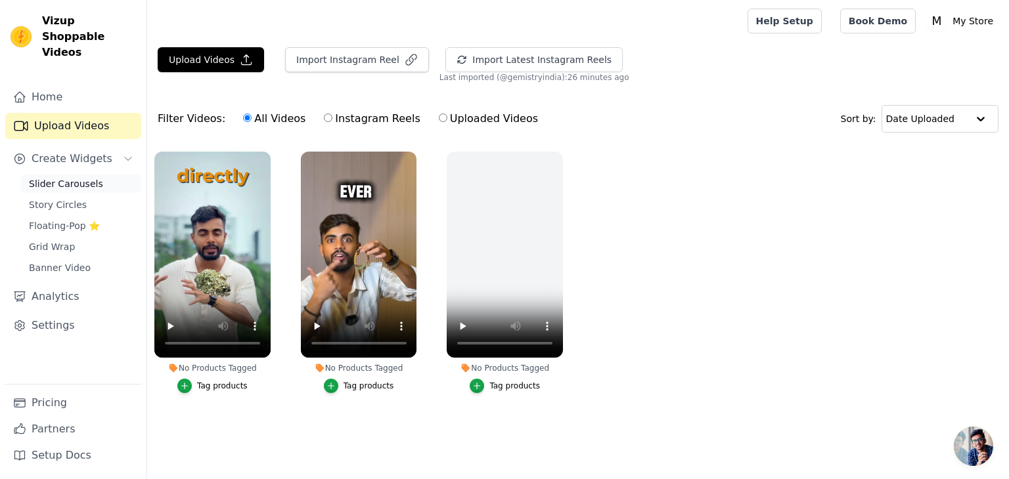
click at [35, 177] on span "Slider Carousels" at bounding box center [66, 183] width 74 height 13
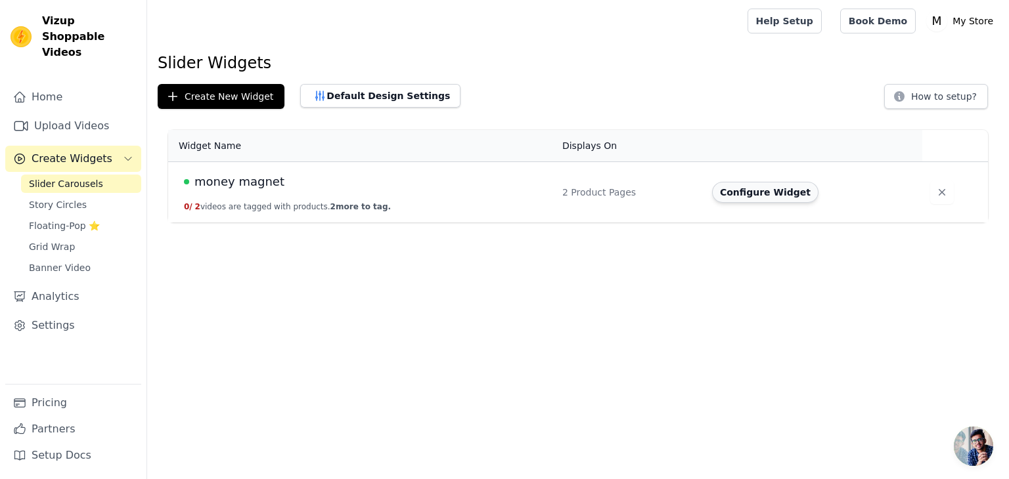
click at [734, 196] on button "Configure Widget" at bounding box center [765, 192] width 106 height 21
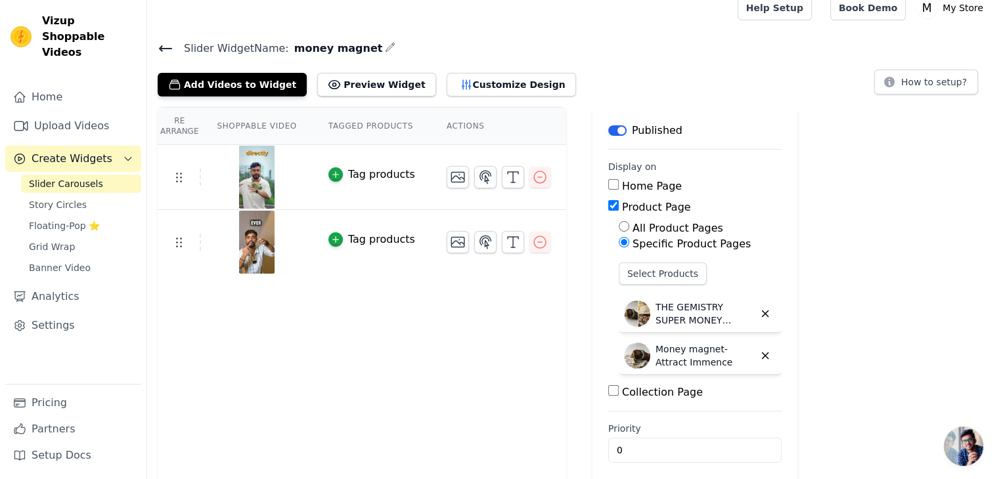
scroll to position [21, 0]
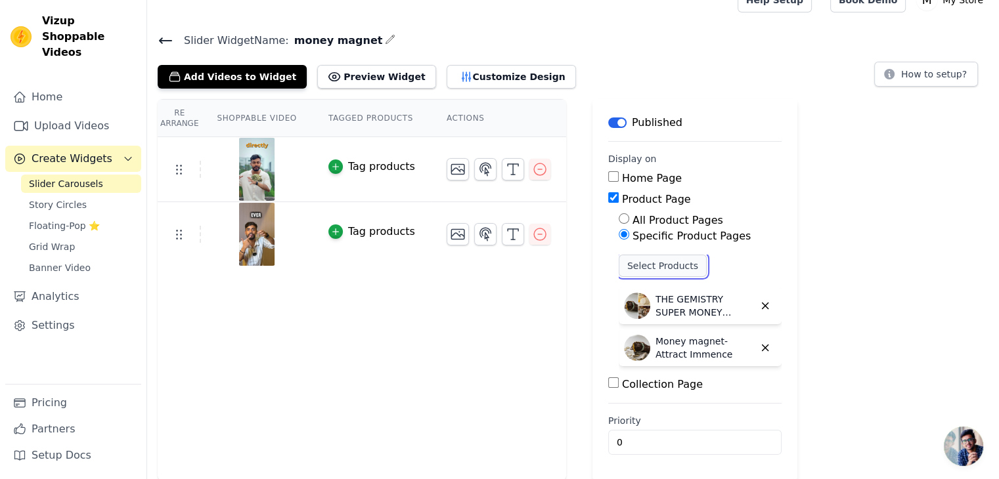
click at [634, 269] on button "Select Products" at bounding box center [663, 266] width 88 height 22
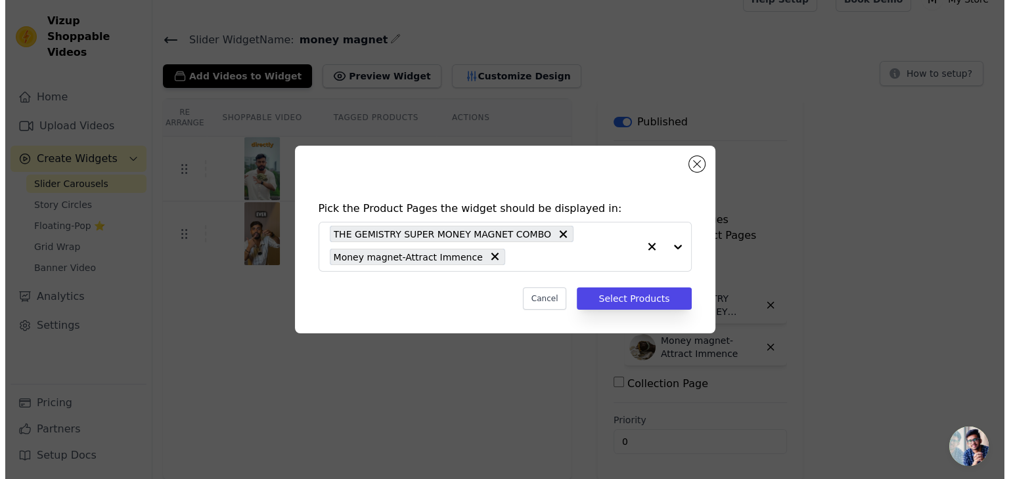
scroll to position [0, 0]
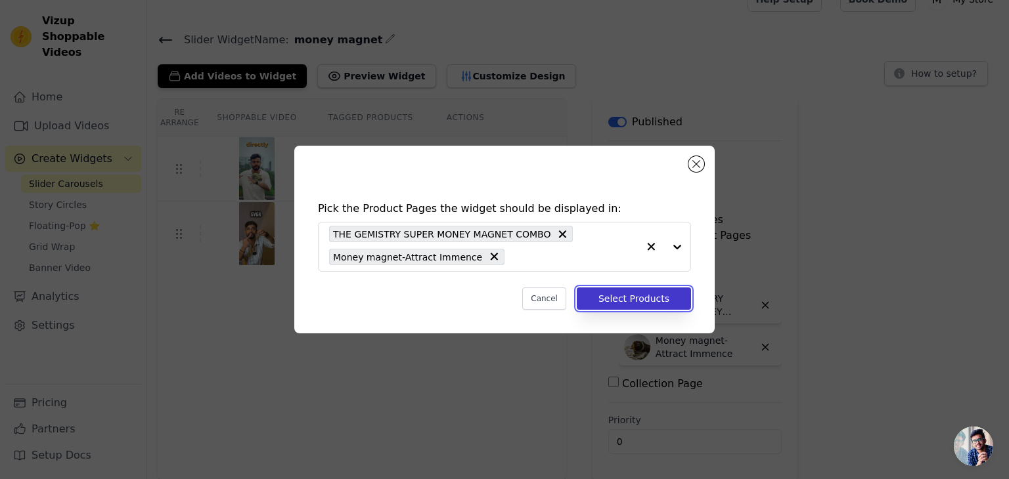
click at [628, 303] on button "Select Products" at bounding box center [634, 299] width 114 height 22
